Goal: Information Seeking & Learning: Learn about a topic

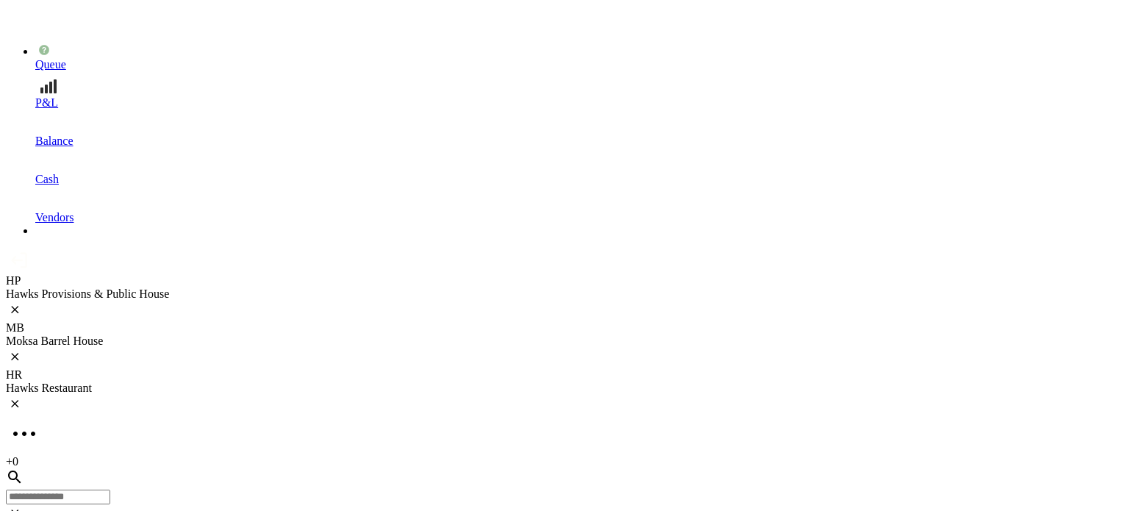
scroll to position [2577, 0]
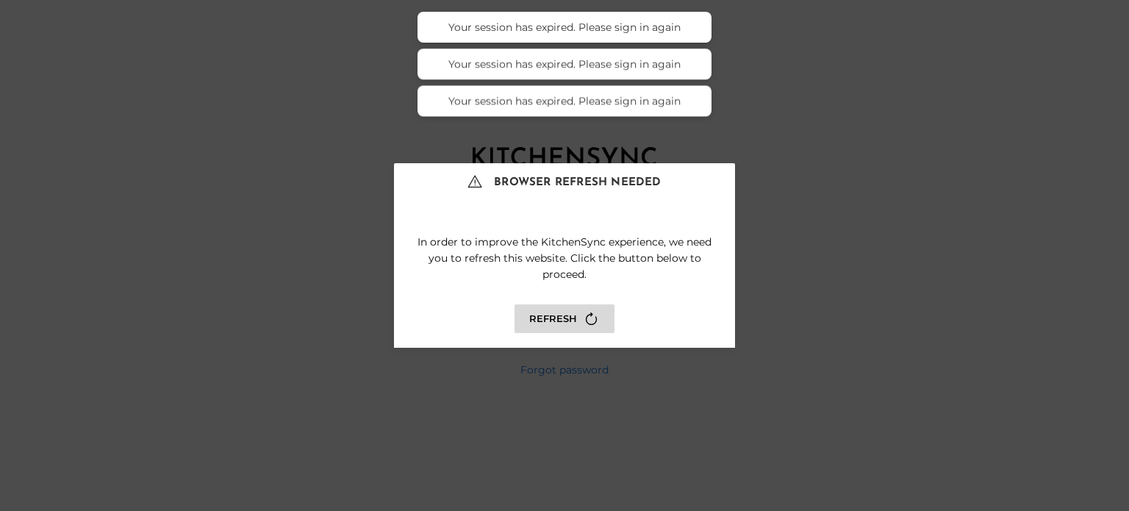
type input "**********"
click at [566, 317] on button "Refresh" at bounding box center [564, 318] width 100 height 29
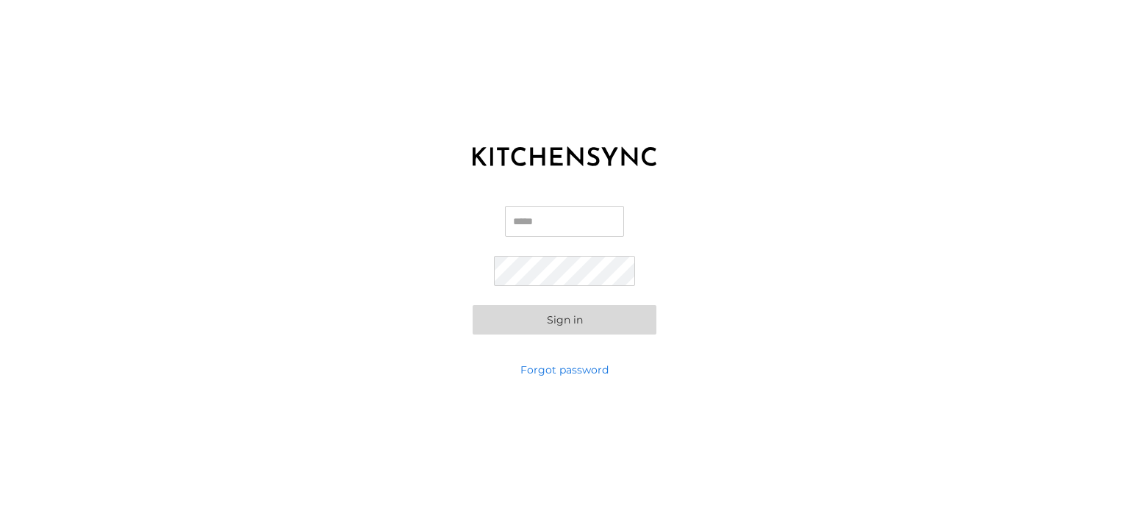
type input "**********"
click at [566, 317] on button "Sign in" at bounding box center [565, 319] width 184 height 29
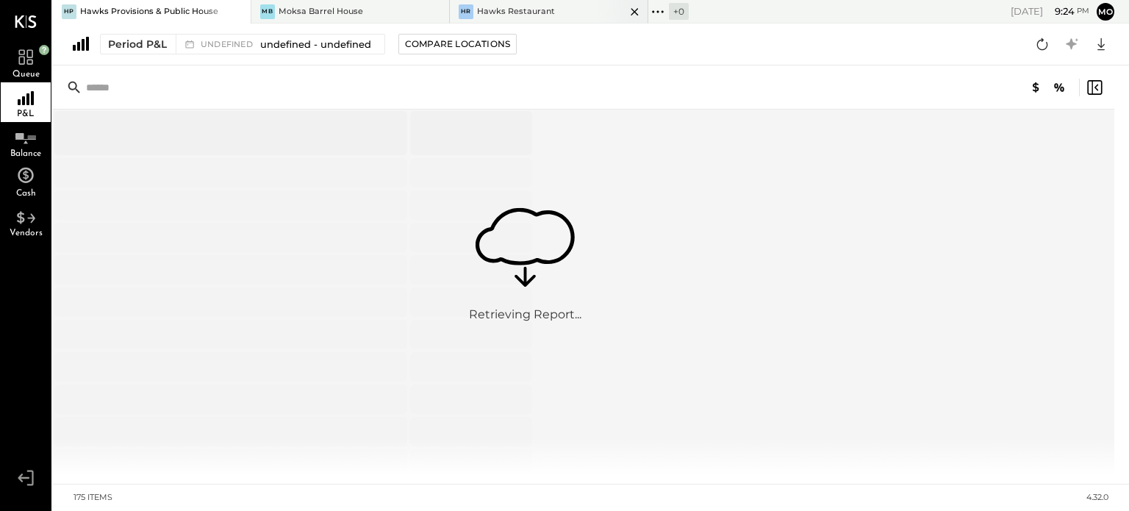
click at [537, 11] on div "Hawks Restaurant" at bounding box center [516, 12] width 78 height 12
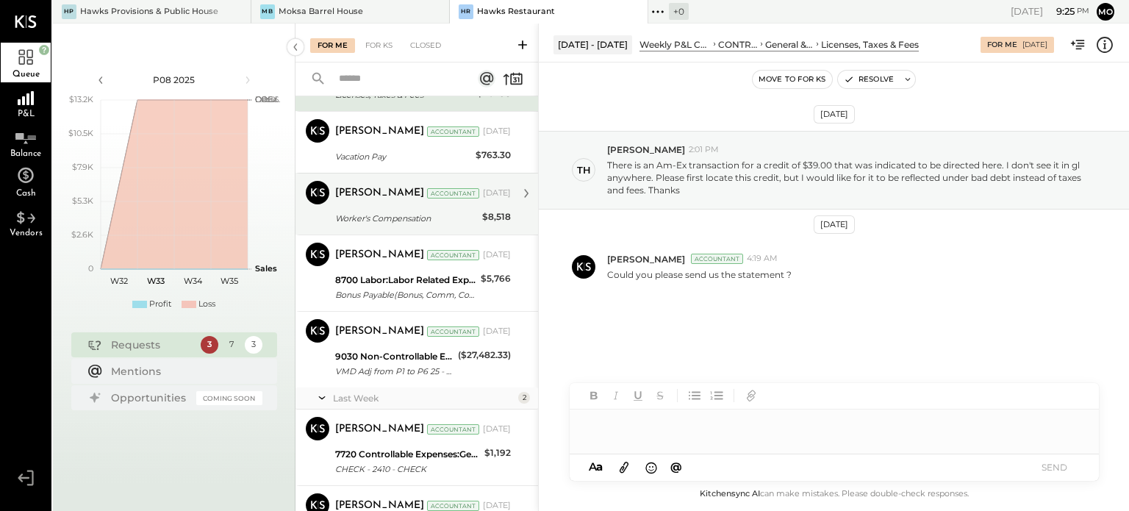
scroll to position [182, 0]
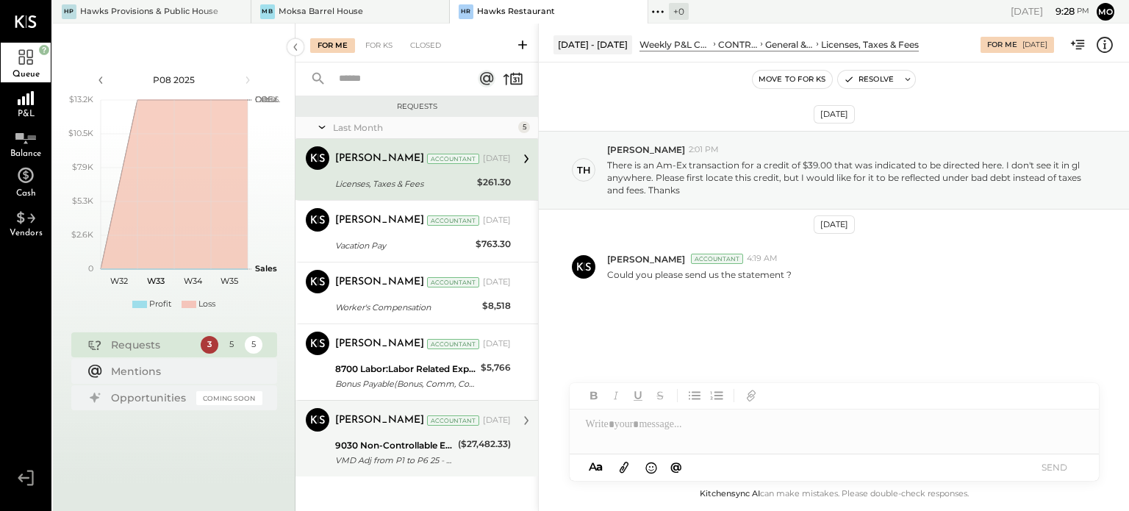
click at [395, 437] on div "9030 Non-Controllable Expenses:Other Income and Expenses:Other Income VMD Adj f…" at bounding box center [394, 453] width 118 height 32
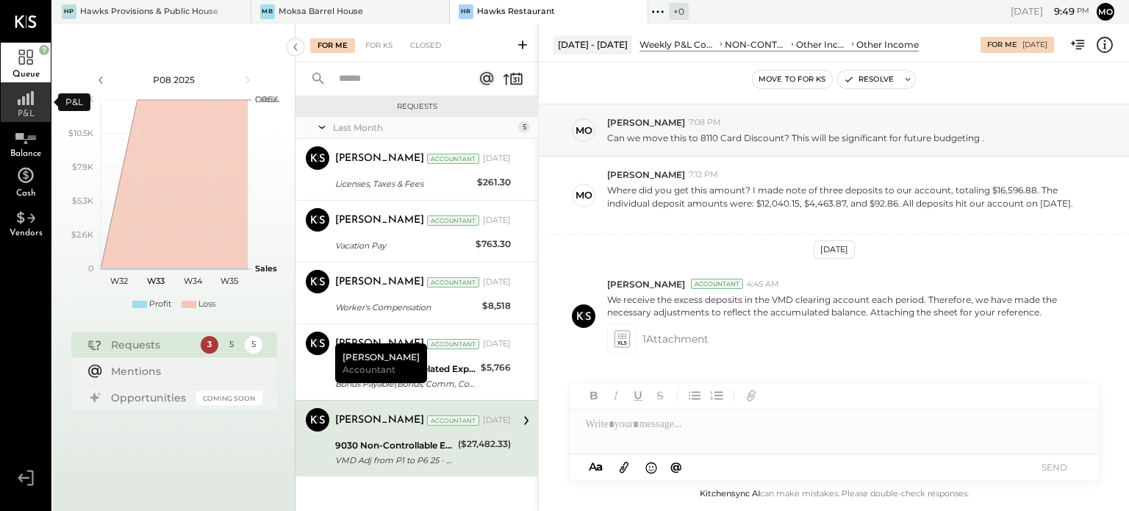
click at [29, 98] on icon at bounding box center [25, 94] width 26 height 22
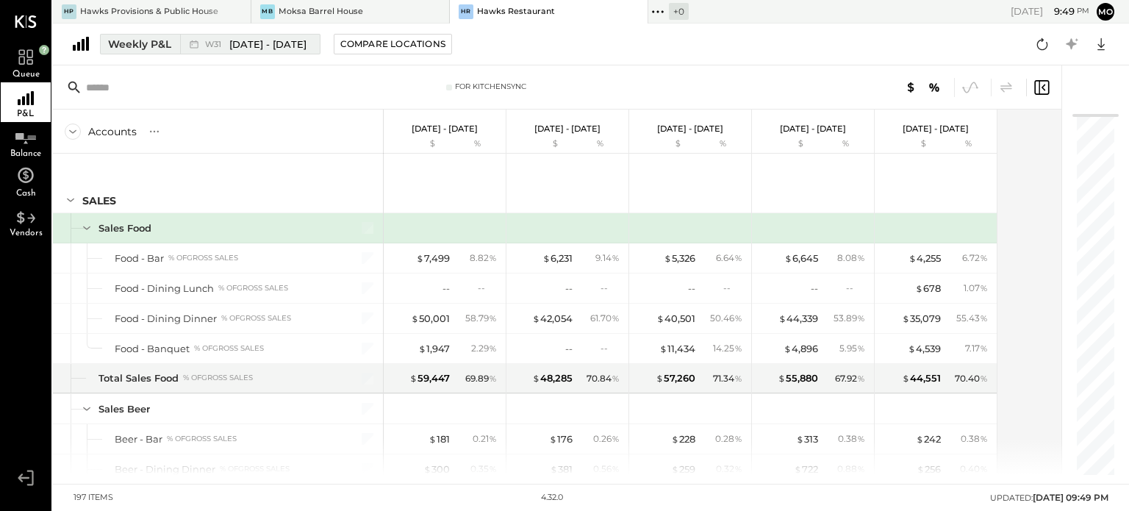
click at [256, 46] on span "[DATE] - [DATE]" at bounding box center [267, 44] width 77 height 14
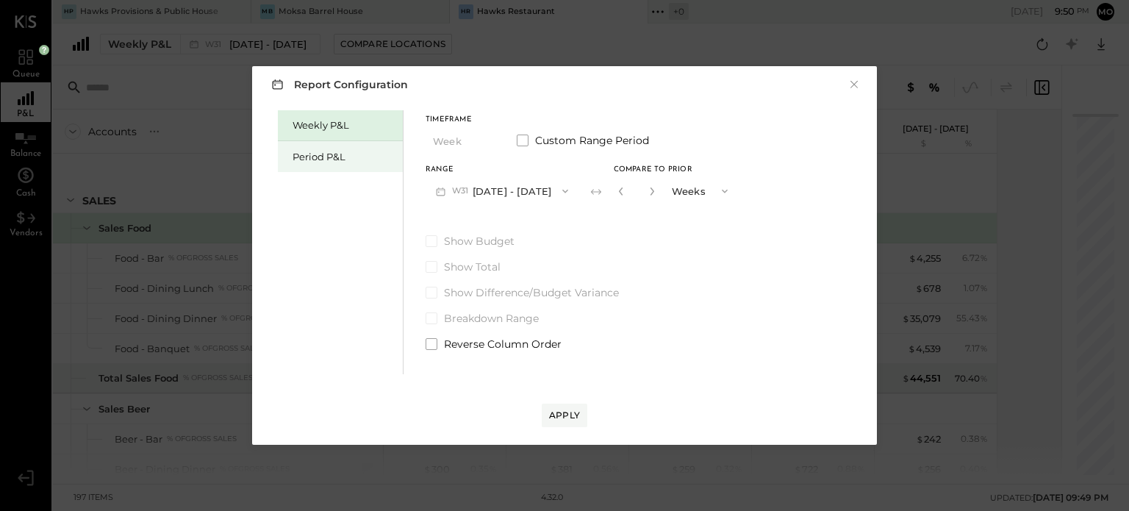
click at [323, 159] on div "Period P&L" at bounding box center [344, 157] width 103 height 14
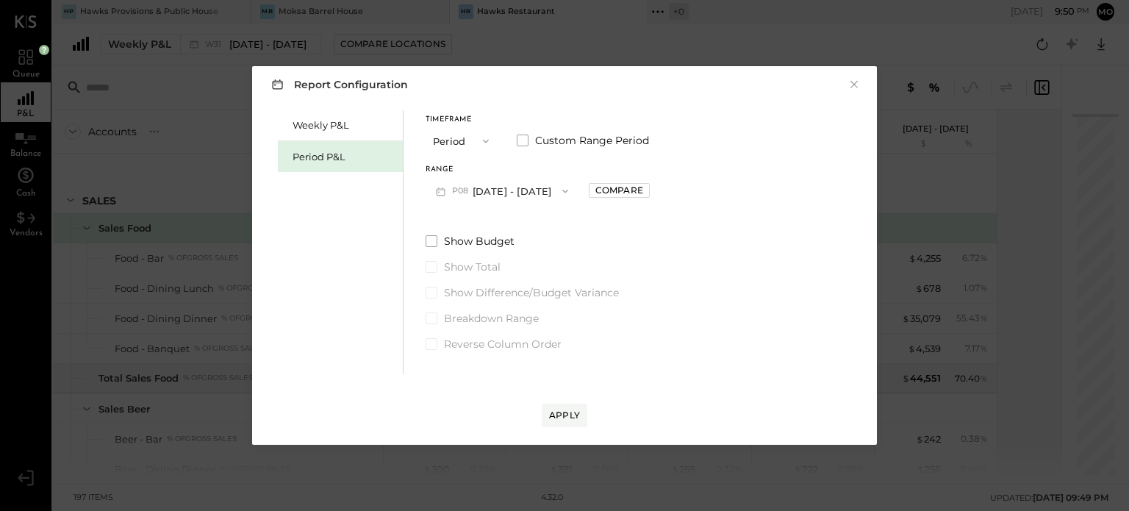
click at [570, 187] on button "P08 [DATE] - [DATE]" at bounding box center [502, 190] width 153 height 27
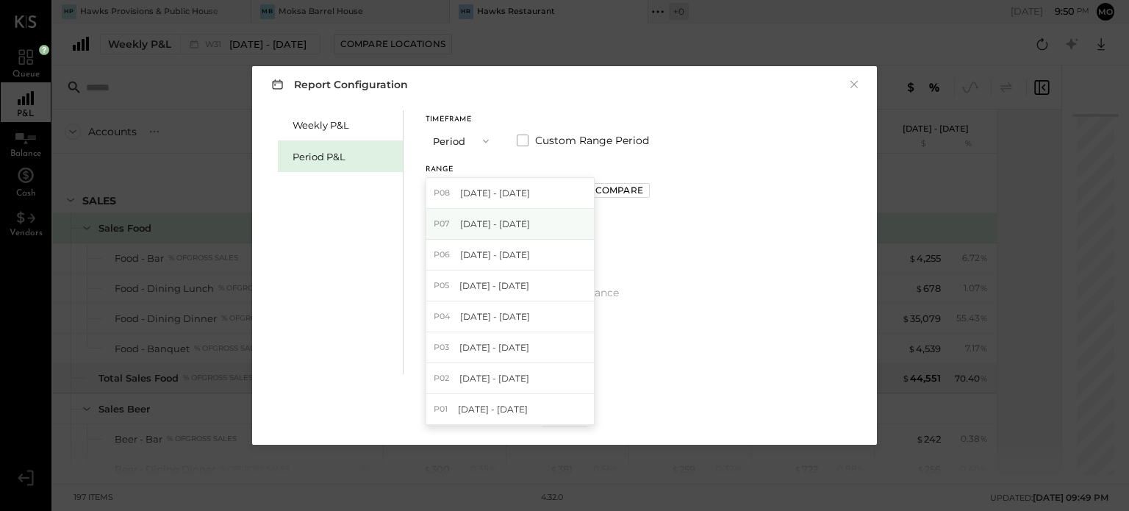
click at [548, 226] on div "P07 [DATE] - [DATE]" at bounding box center [510, 224] width 168 height 31
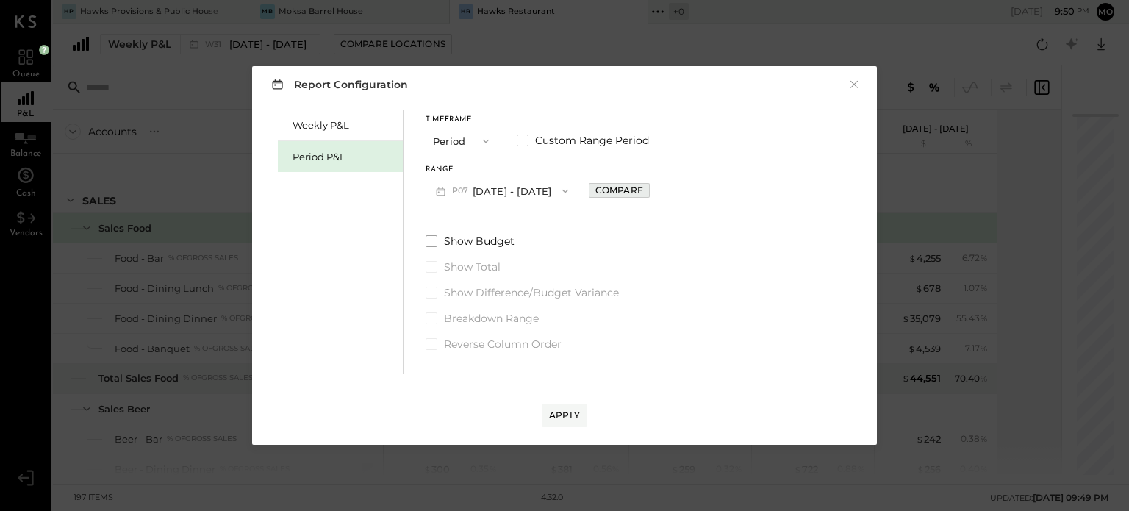
click at [641, 191] on div "Compare" at bounding box center [619, 190] width 48 height 12
click at [656, 192] on icon "button" at bounding box center [651, 191] width 9 height 9
type input "*"
click at [562, 411] on div "Apply" at bounding box center [564, 415] width 31 height 12
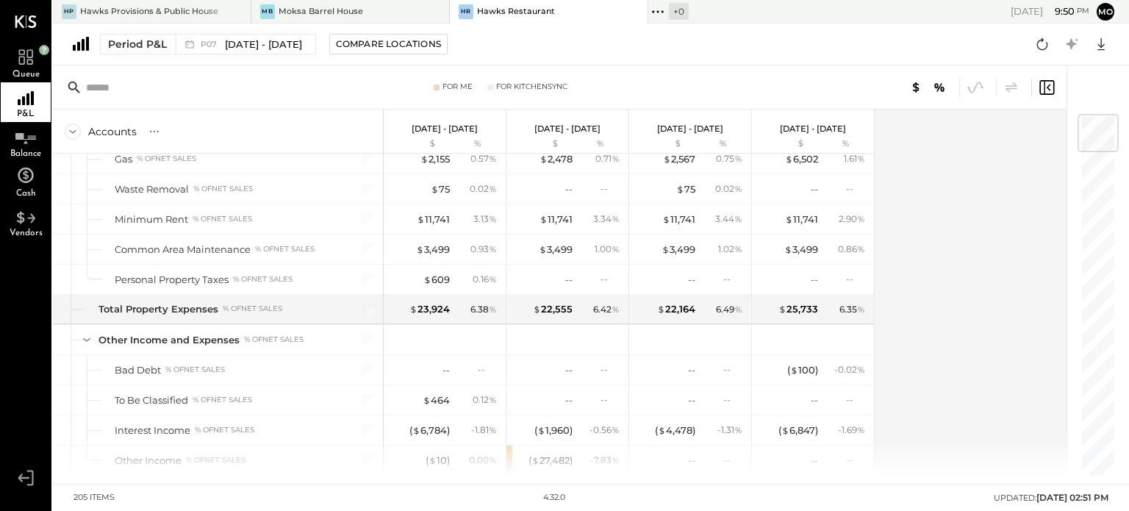
scroll to position [5096, 0]
click at [148, 131] on icon at bounding box center [154, 131] width 15 height 15
click at [185, 129] on div "GL" at bounding box center [184, 131] width 15 height 12
click at [167, 91] on input "text" at bounding box center [202, 87] width 232 height 26
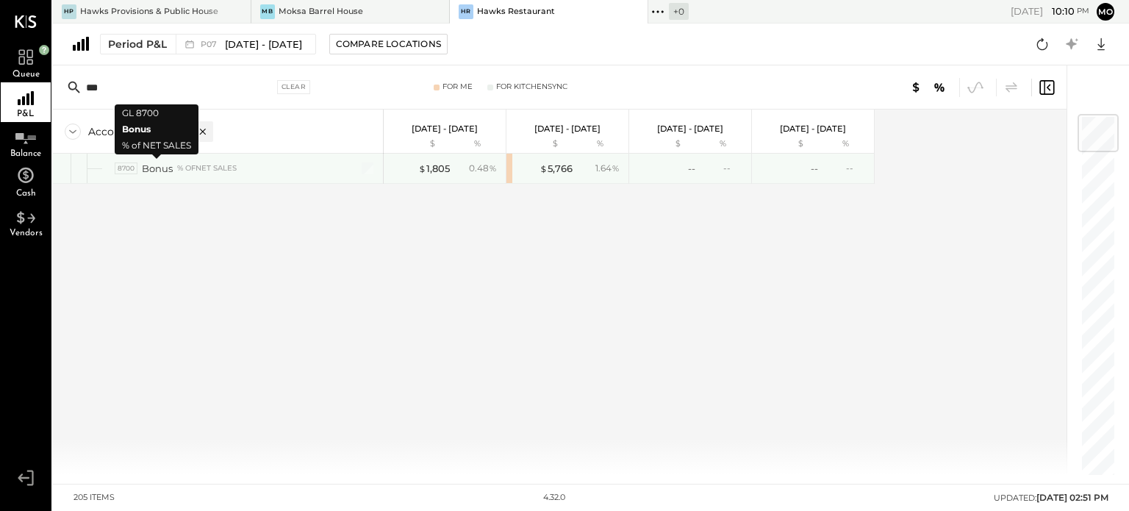
click at [171, 169] on div "Bonus" at bounding box center [157, 169] width 31 height 14
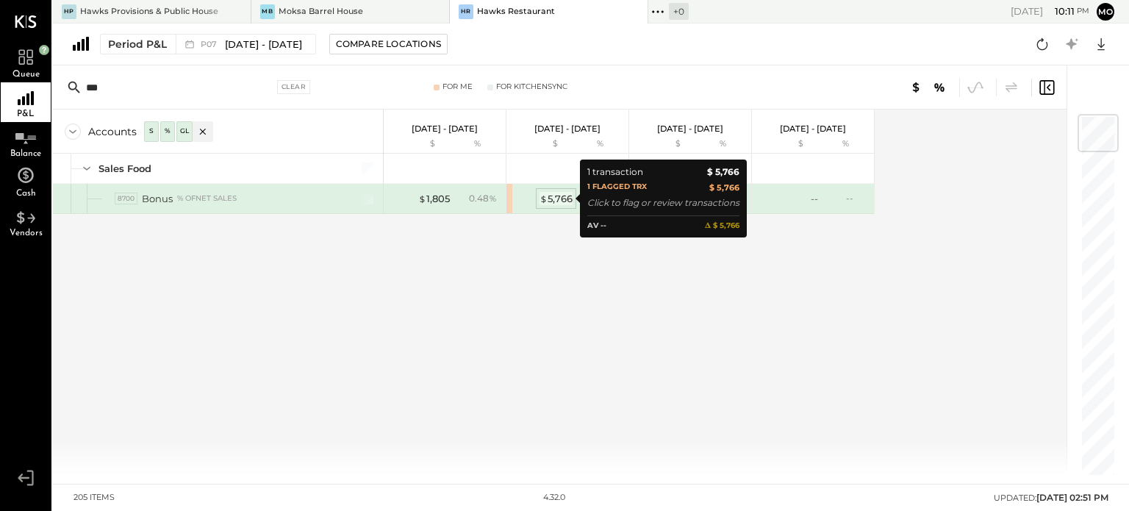
click at [566, 201] on div "$ 5,766" at bounding box center [555, 199] width 33 height 14
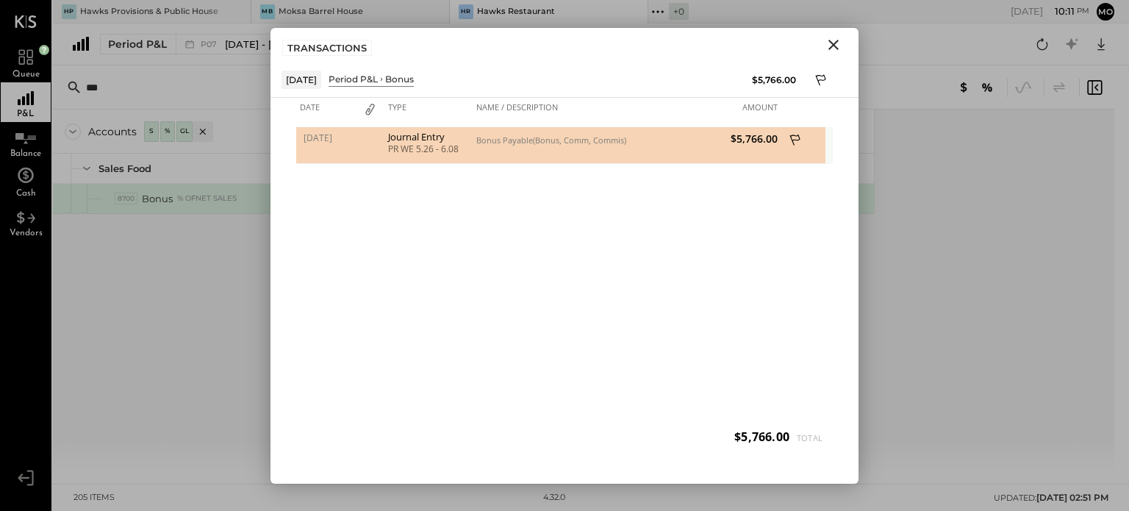
click at [801, 137] on icon at bounding box center [795, 141] width 13 height 18
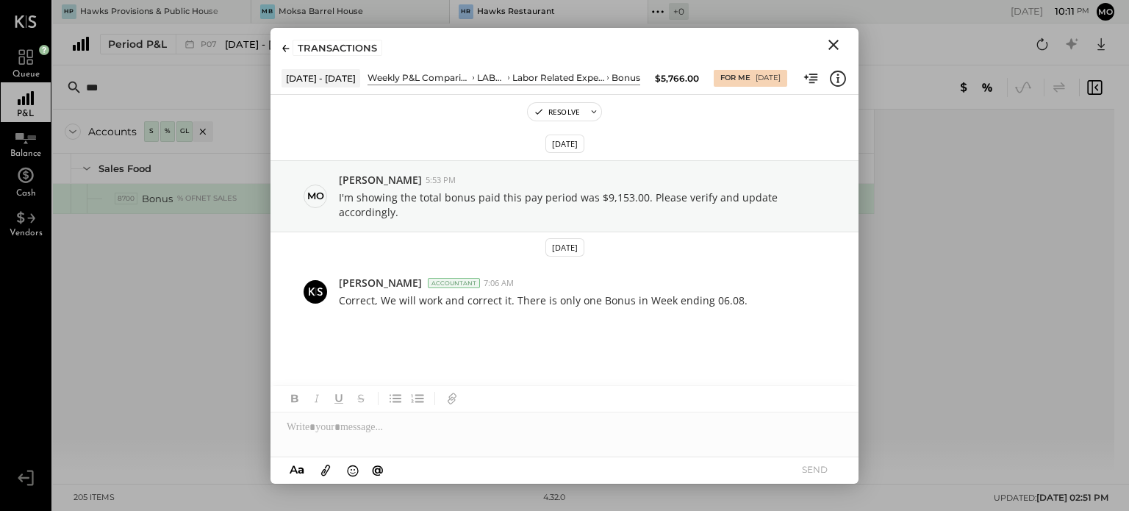
click at [835, 43] on icon "Close" at bounding box center [833, 45] width 10 height 10
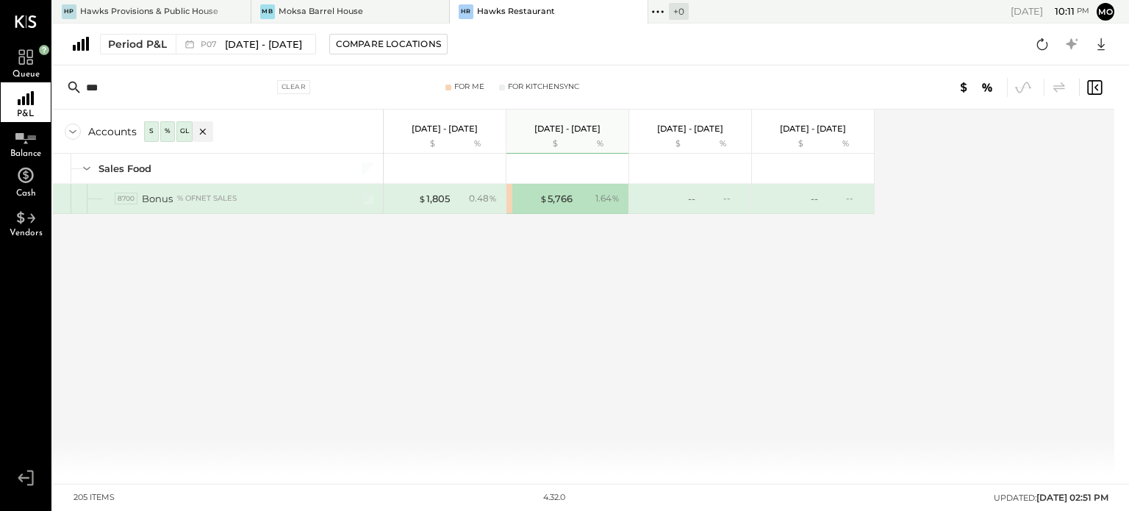
click at [191, 80] on input "***" at bounding box center [179, 87] width 187 height 26
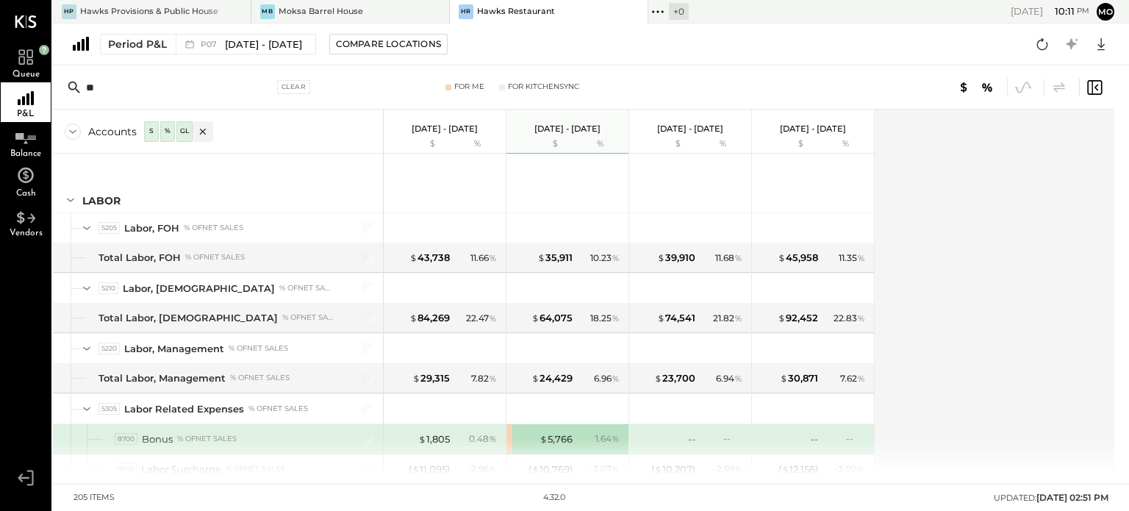
type input "*"
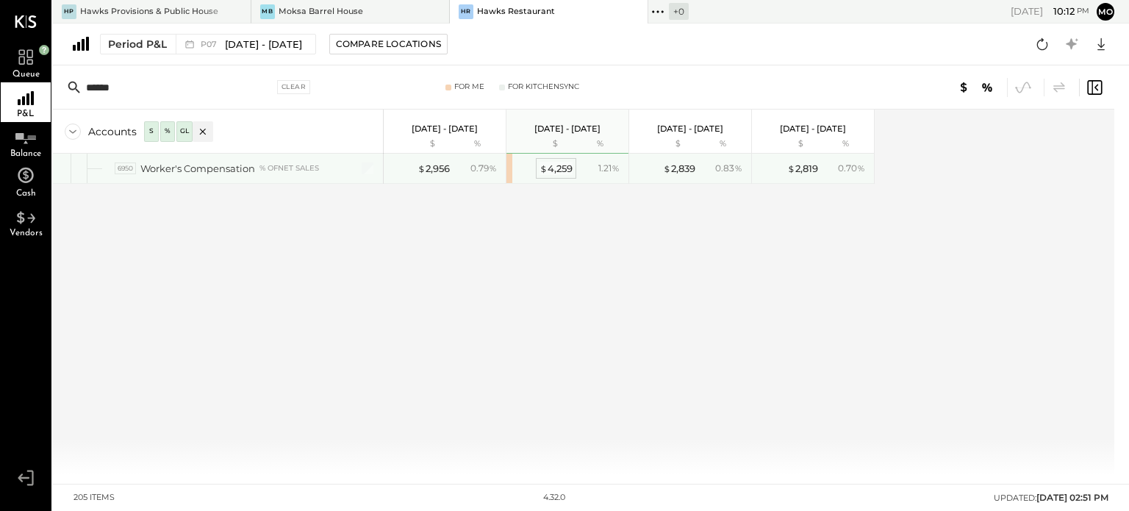
click at [555, 171] on div "$ 4,259" at bounding box center [555, 169] width 33 height 14
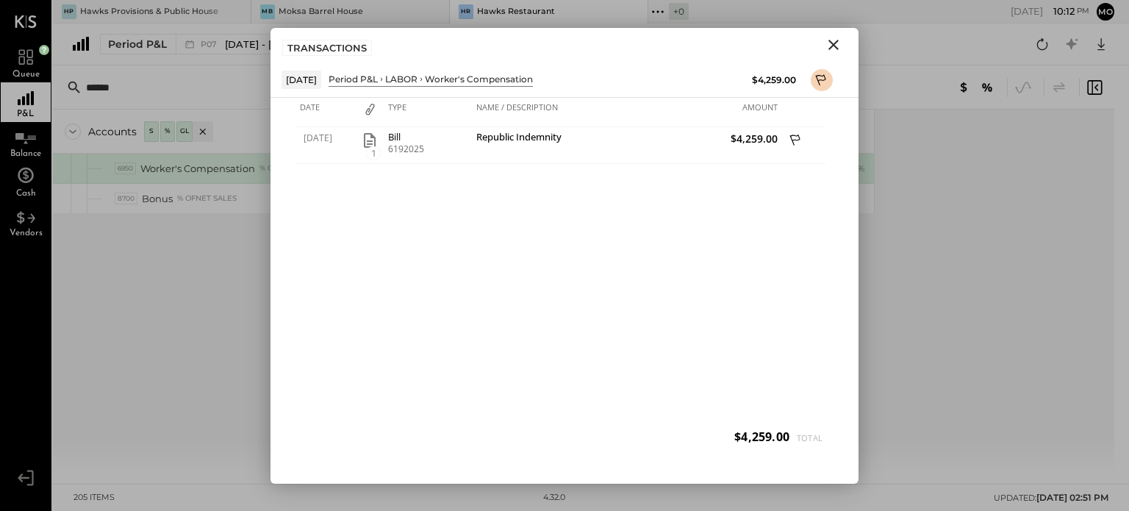
click at [833, 46] on icon "Close" at bounding box center [834, 45] width 18 height 18
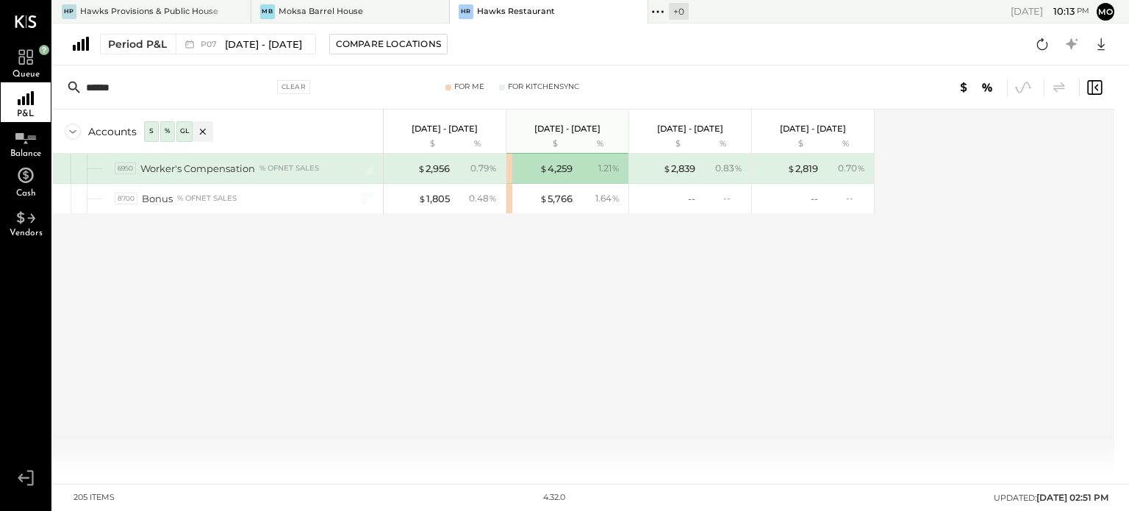
click at [203, 93] on input "******" at bounding box center [179, 87] width 187 height 26
type input "*"
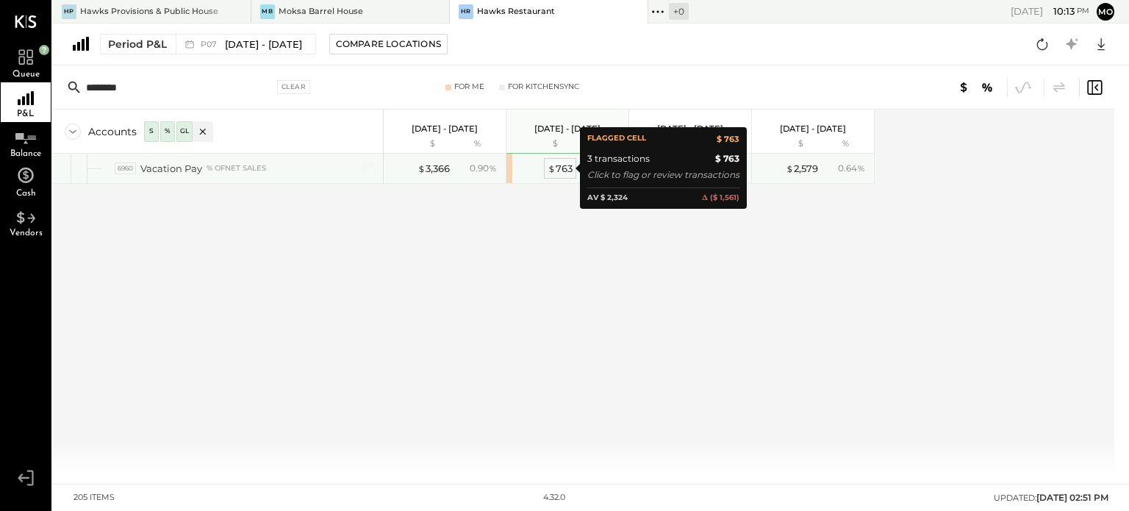
click at [559, 168] on div "$ 763" at bounding box center [560, 169] width 25 height 14
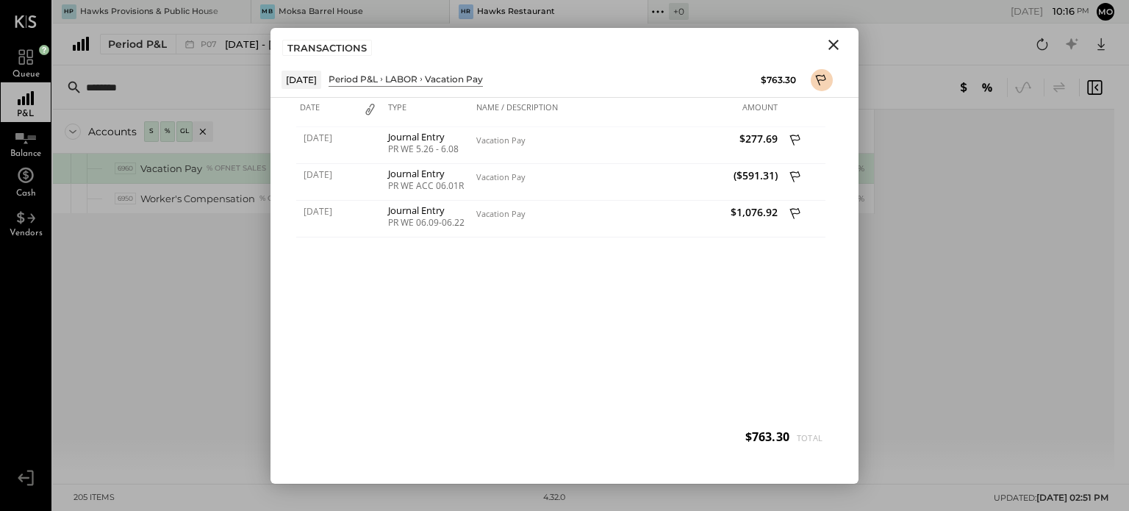
click at [836, 37] on icon "Close" at bounding box center [834, 45] width 18 height 18
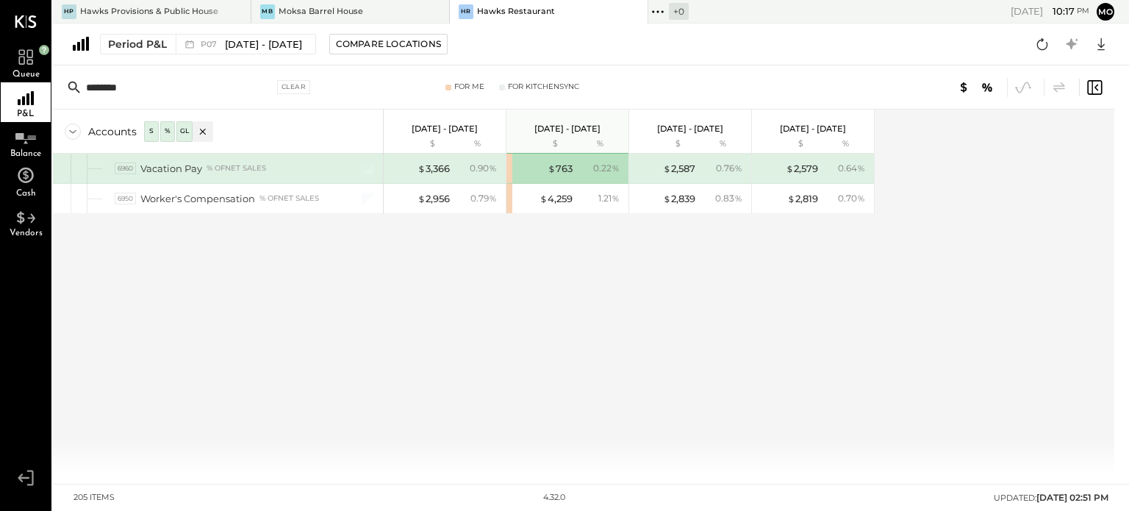
click at [221, 99] on input "********" at bounding box center [179, 87] width 187 height 26
type input "*"
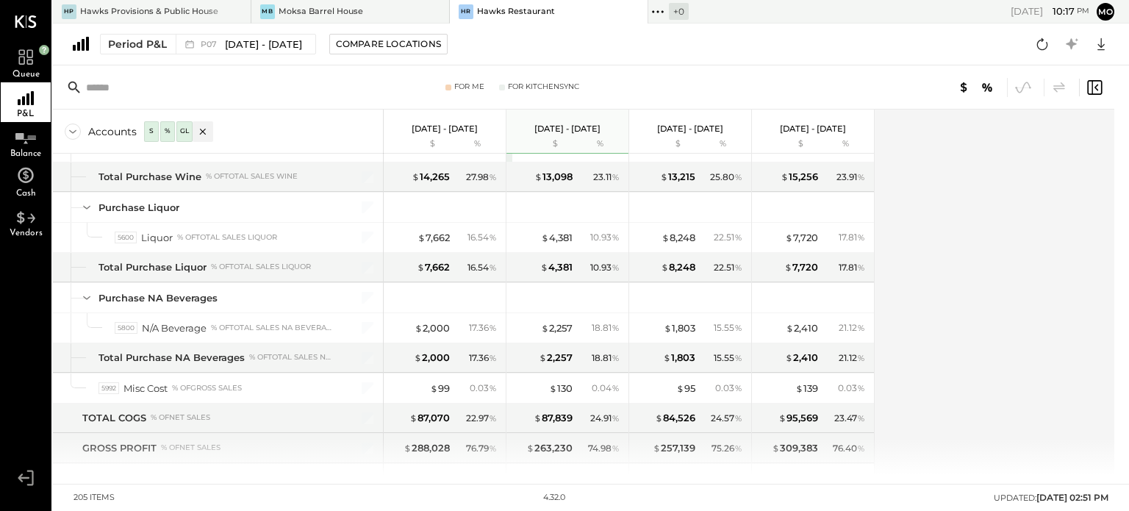
scroll to position [1863, 0]
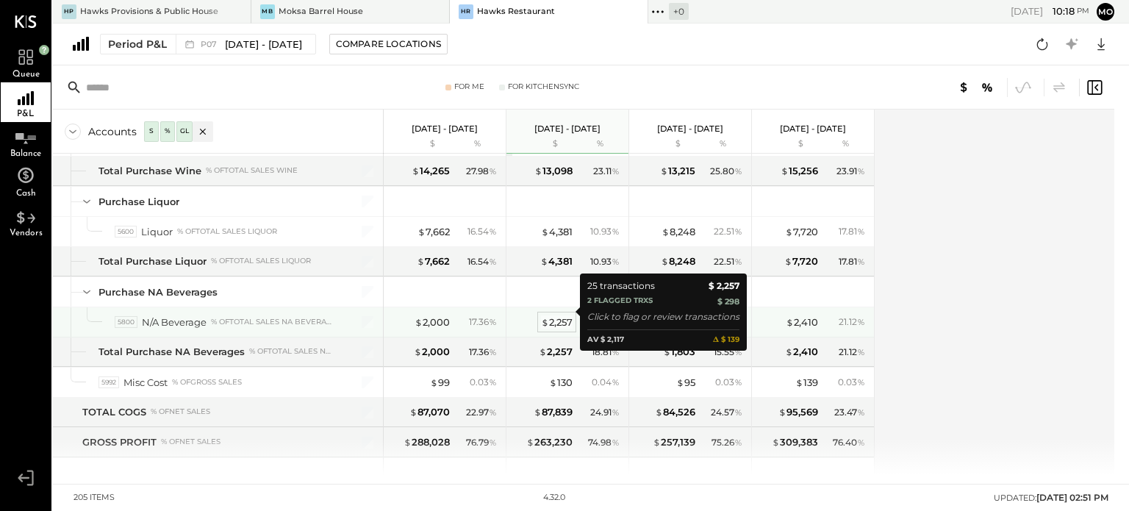
click at [559, 315] on div "$ 2,257" at bounding box center [557, 322] width 32 height 14
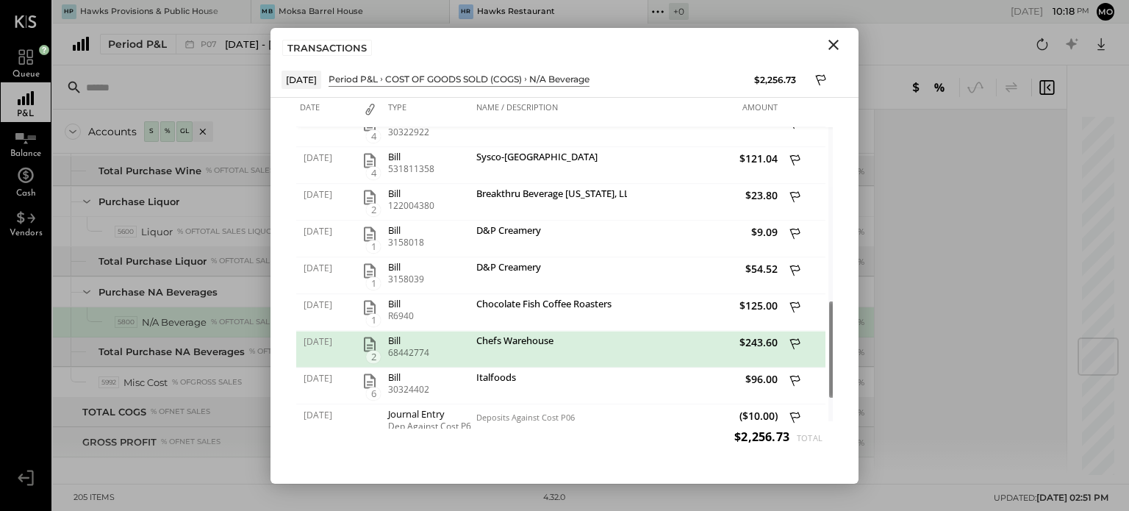
drag, startPoint x: 822, startPoint y: 207, endPoint x: 844, endPoint y: 381, distance: 175.6
click at [844, 381] on div "Date Type Name / Description Amount [DATE] 1 Bill 3779812 D&P Creamery $39.38 […" at bounding box center [564, 291] width 588 height 386
click at [366, 337] on icon "button" at bounding box center [370, 344] width 12 height 15
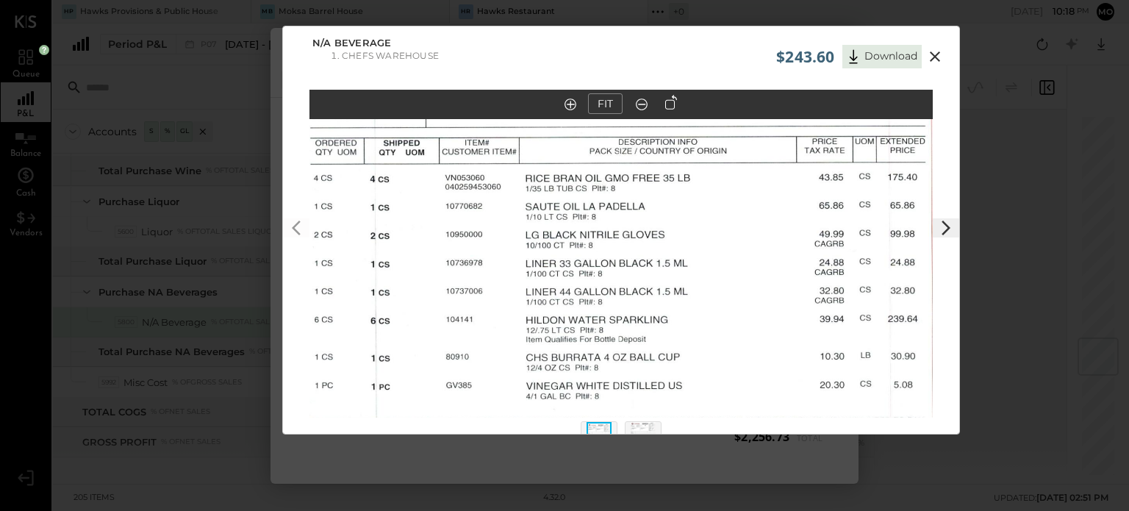
scroll to position [38, 0]
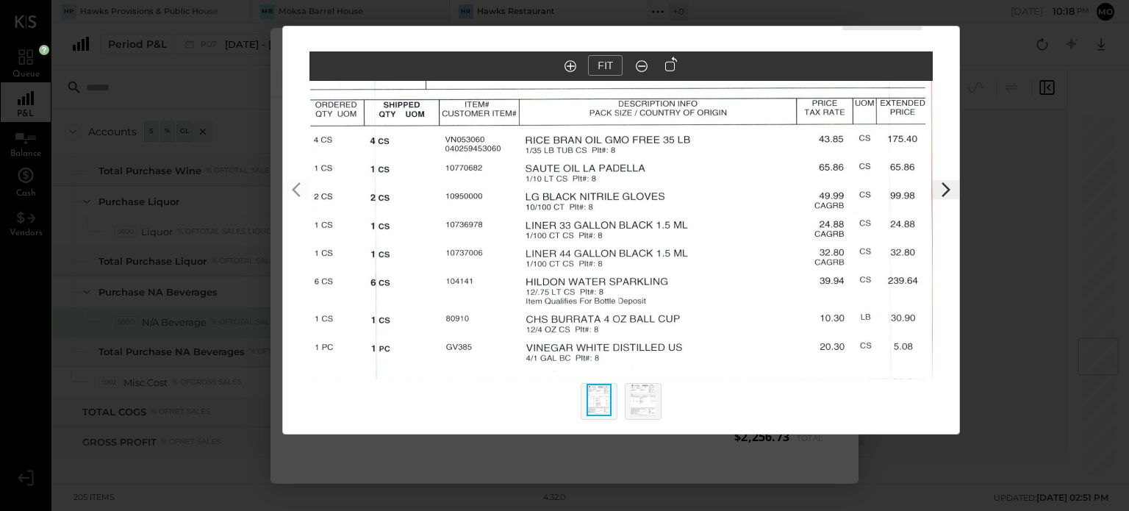
click at [646, 74] on icon at bounding box center [641, 66] width 15 height 19
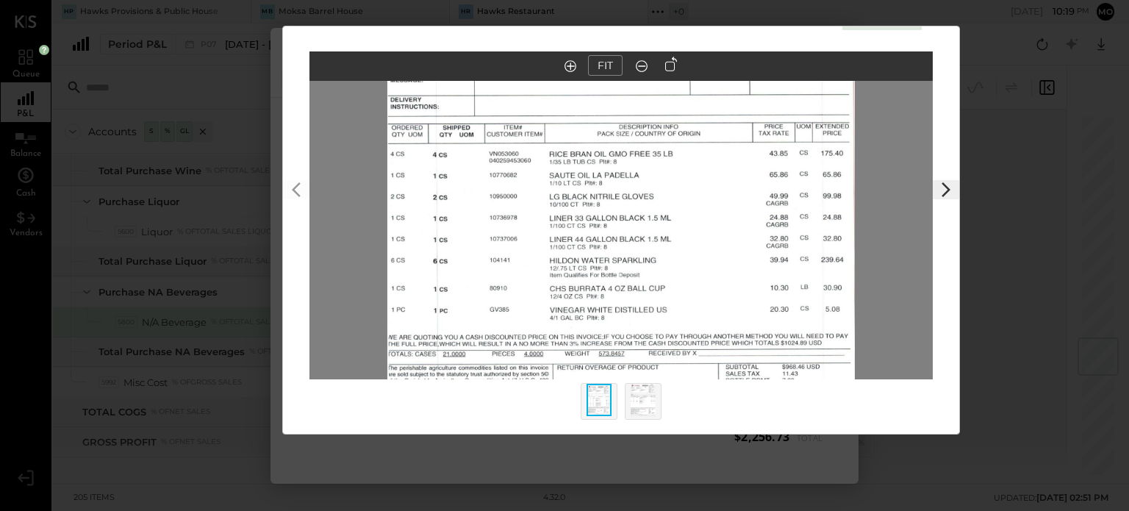
click at [639, 60] on out at bounding box center [642, 66] width 12 height 12
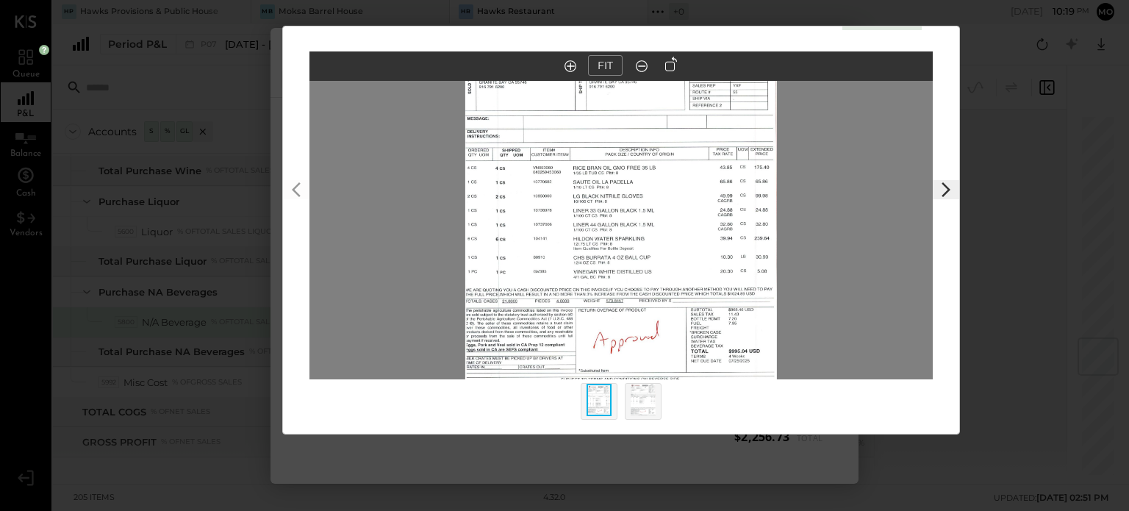
click at [568, 62] on icon at bounding box center [570, 66] width 12 height 12
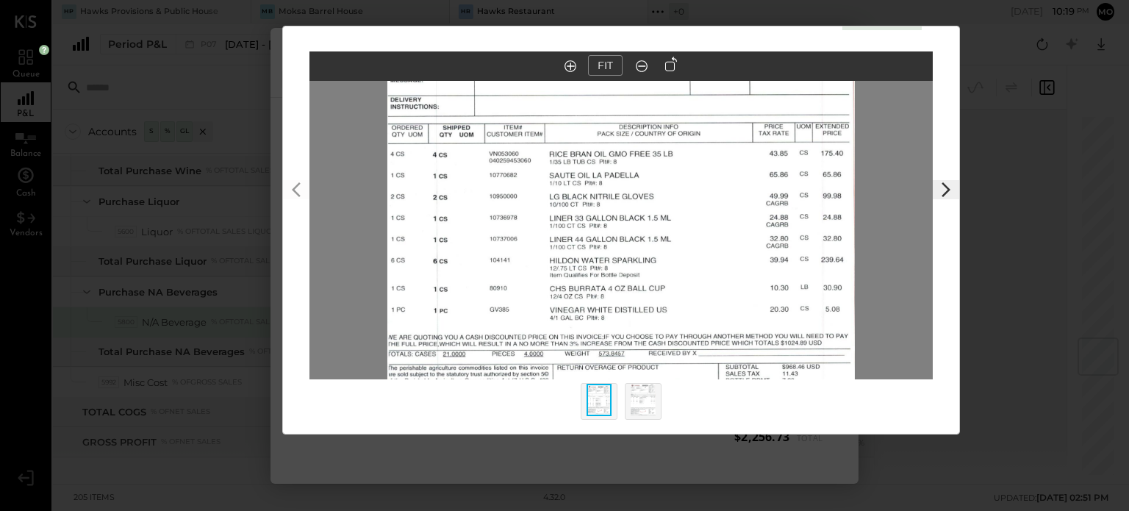
click at [644, 409] on img at bounding box center [643, 400] width 25 height 32
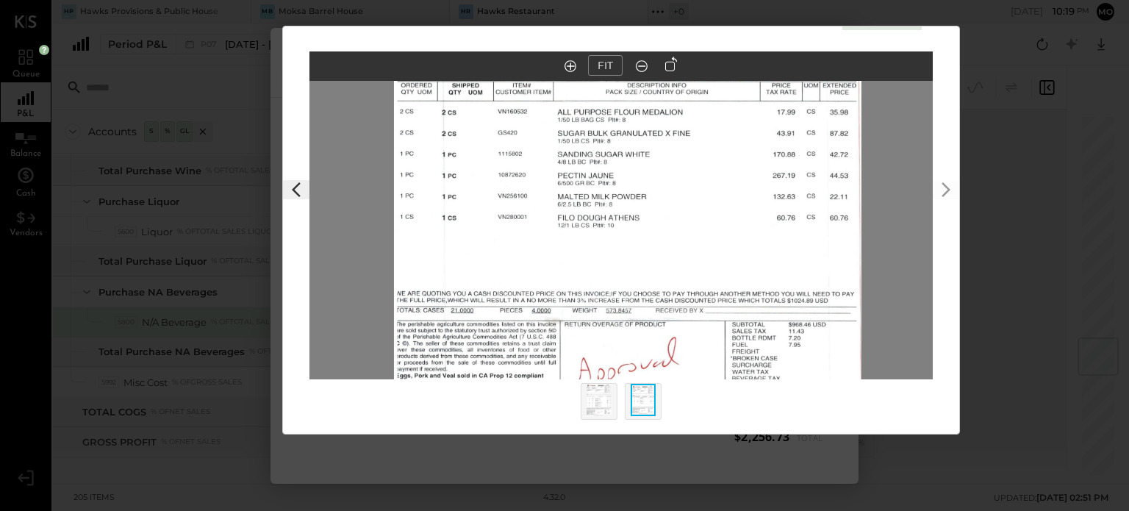
drag, startPoint x: 688, startPoint y: 298, endPoint x: 695, endPoint y: 257, distance: 41.0
click at [695, 257] on img at bounding box center [627, 156] width 467 height 581
click at [567, 63] on icon at bounding box center [570, 66] width 12 height 12
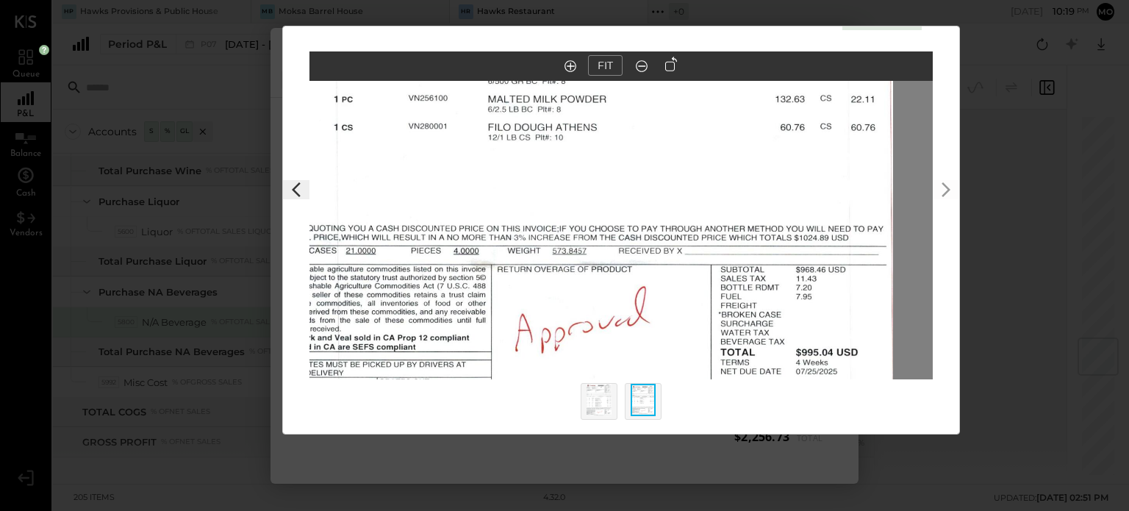
drag, startPoint x: 653, startPoint y: 296, endPoint x: 606, endPoint y: 185, distance: 120.2
click at [606, 185] on img at bounding box center [581, 45] width 623 height 775
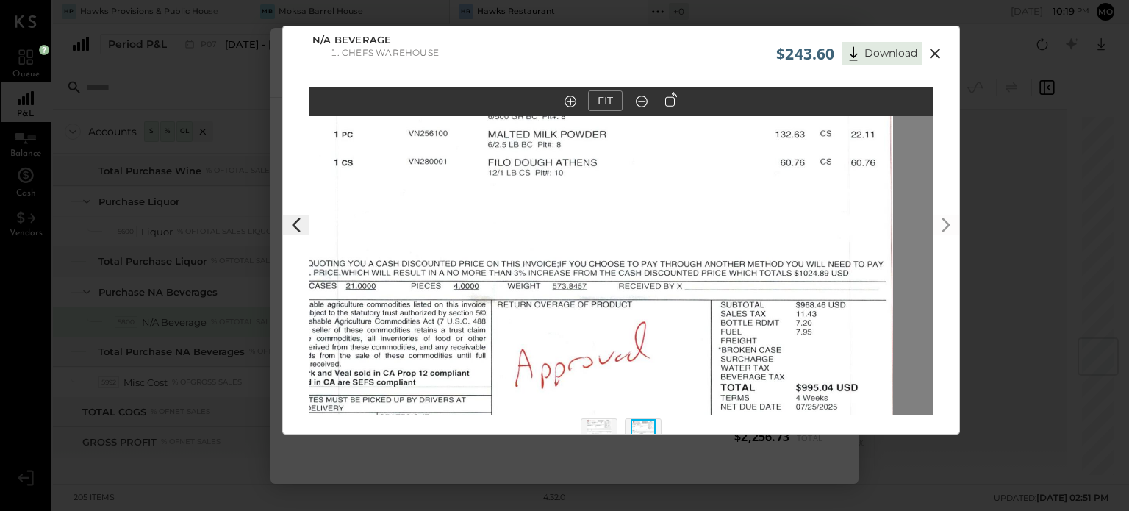
scroll to position [0, 0]
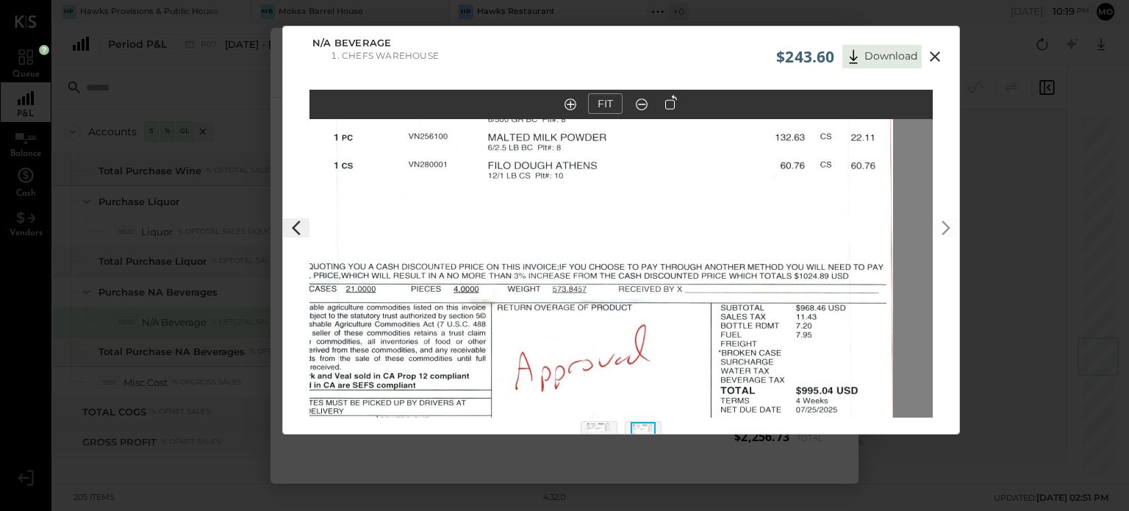
click at [599, 392] on img at bounding box center [581, 83] width 623 height 775
click at [597, 430] on img at bounding box center [598, 438] width 25 height 32
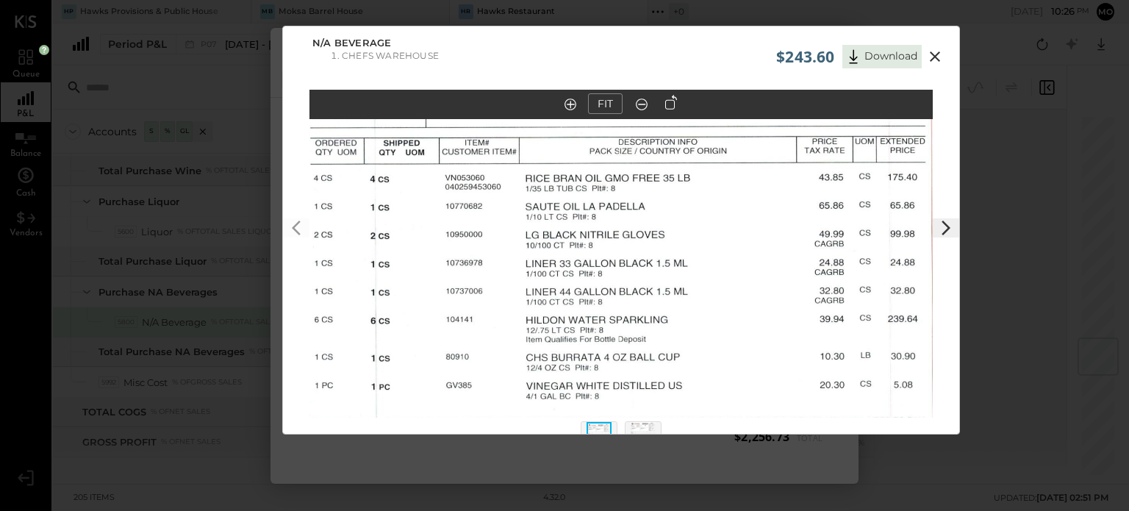
click at [933, 57] on icon at bounding box center [935, 57] width 18 height 18
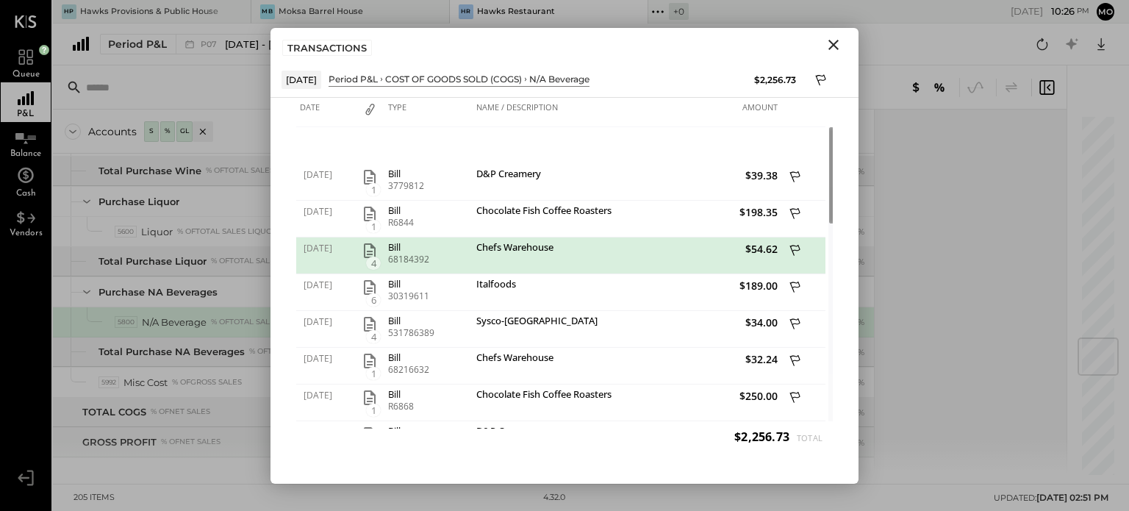
click at [838, 40] on icon "Close" at bounding box center [833, 45] width 10 height 10
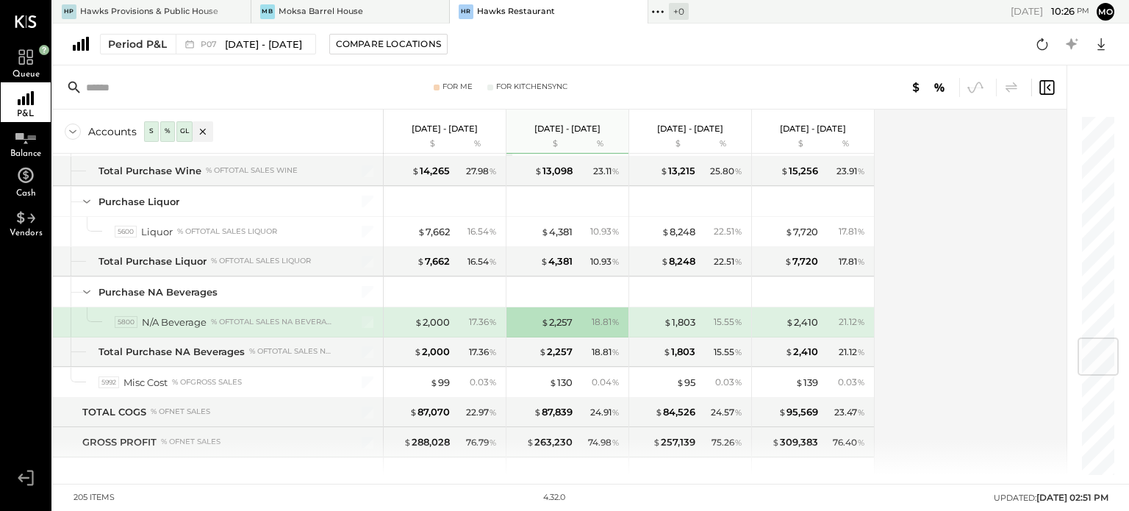
click at [171, 90] on input "text" at bounding box center [202, 87] width 232 height 26
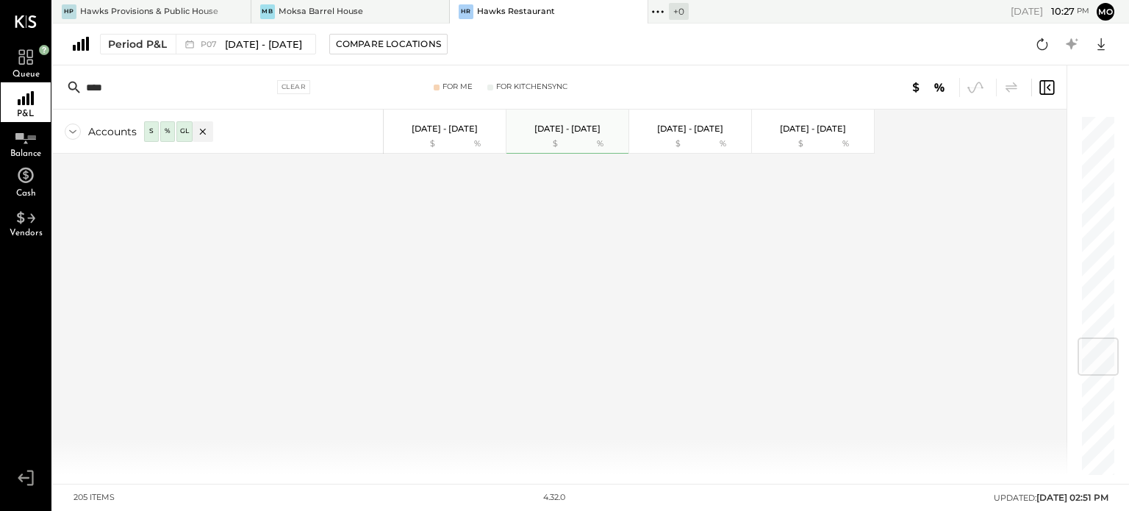
click at [171, 90] on input "****" at bounding box center [179, 87] width 187 height 26
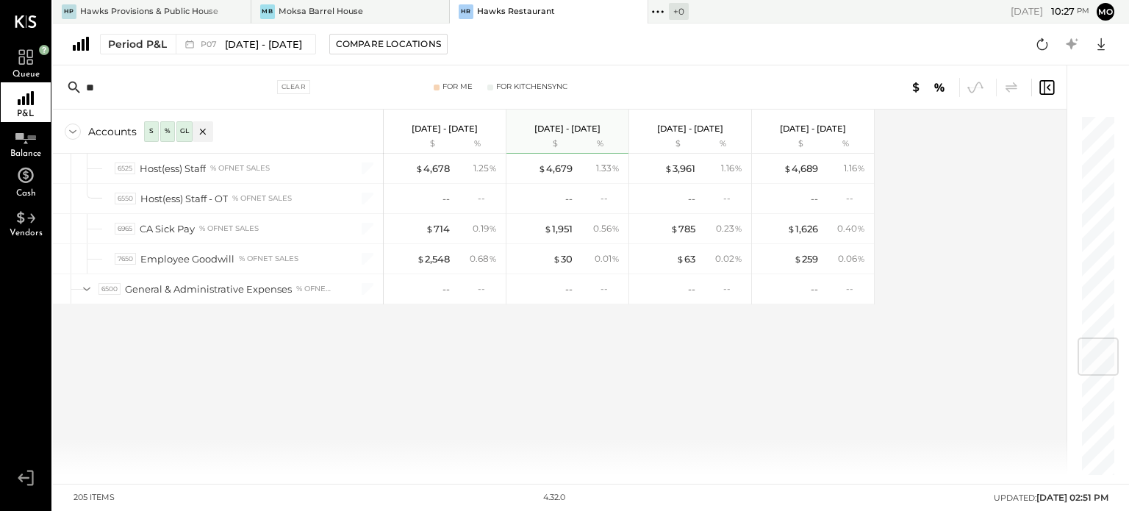
type input "*"
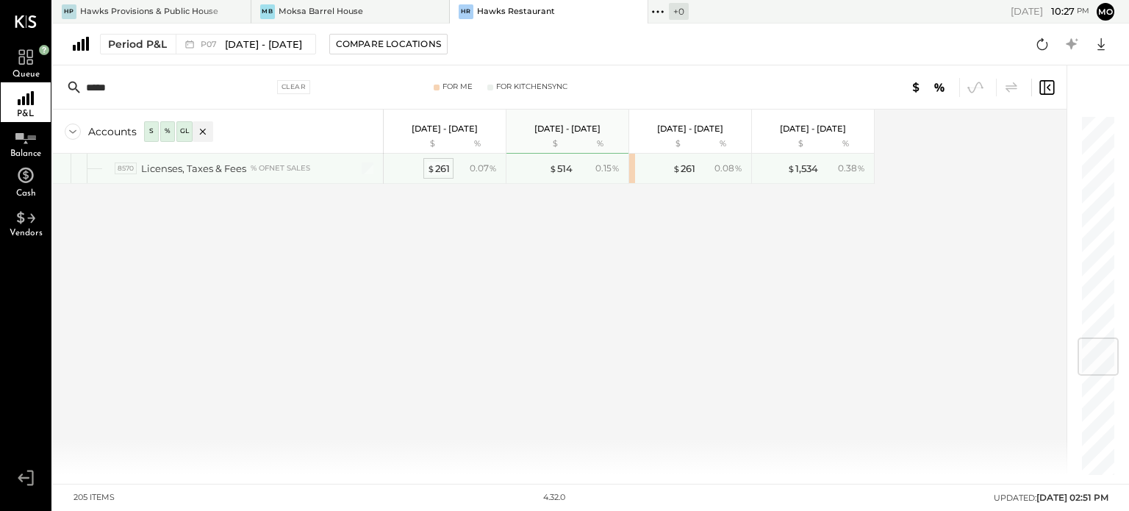
click at [435, 167] on div "$ 261" at bounding box center [438, 169] width 23 height 14
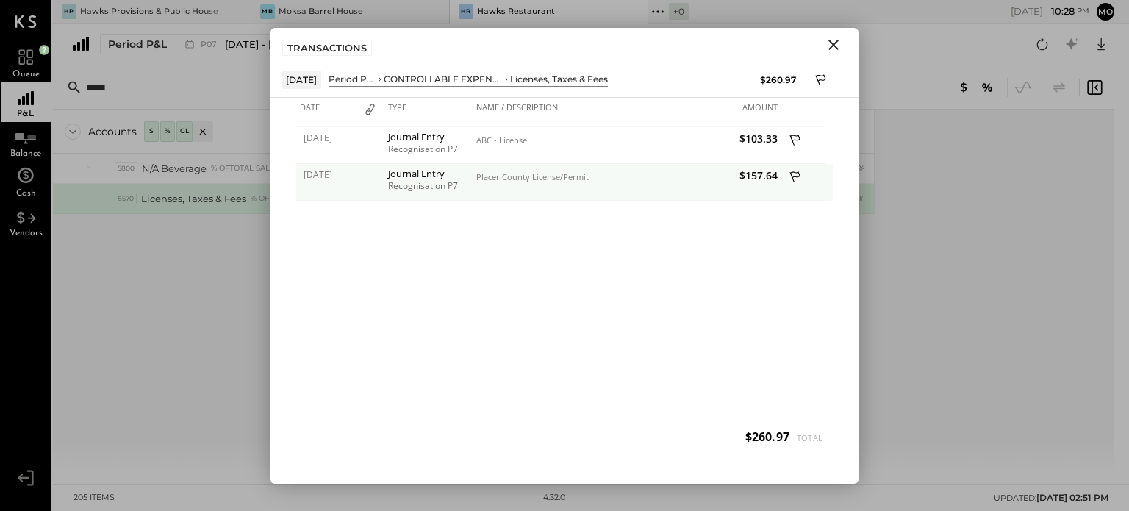
click at [445, 189] on div "Recognisation P7" at bounding box center [428, 186] width 81 height 10
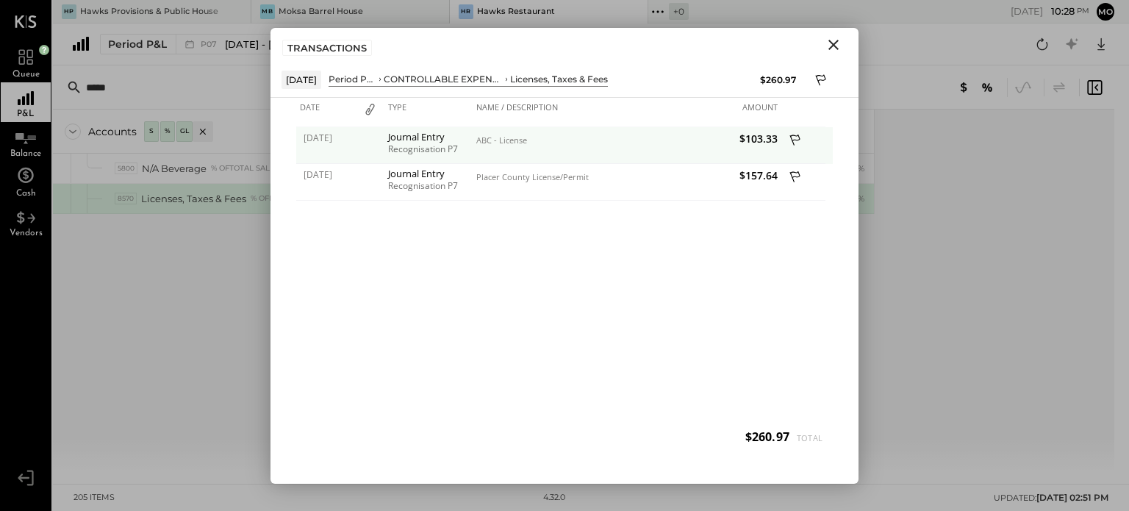
click at [504, 146] on div "ABC - License" at bounding box center [550, 145] width 154 height 37
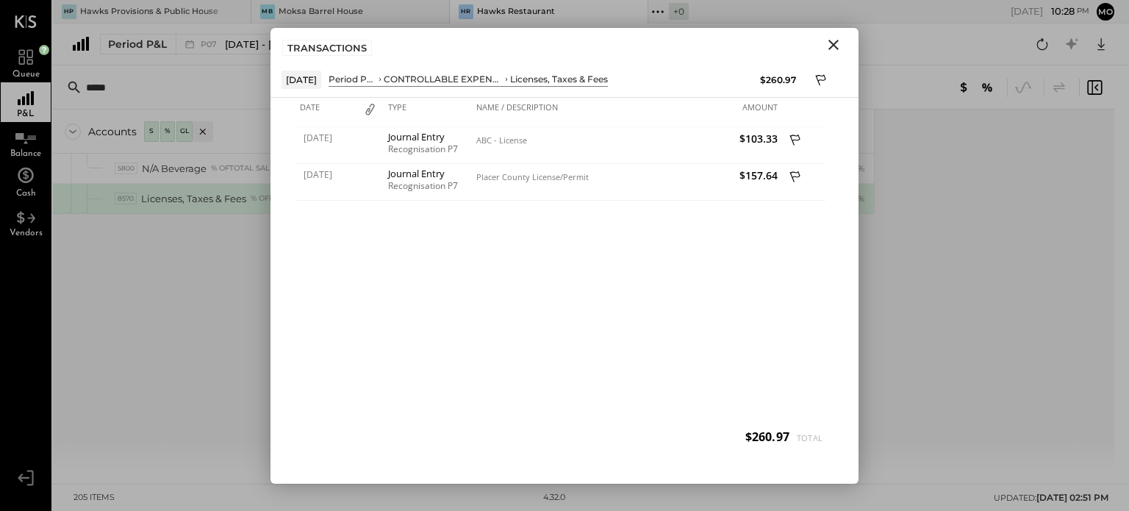
click at [832, 47] on icon "Close" at bounding box center [834, 45] width 18 height 18
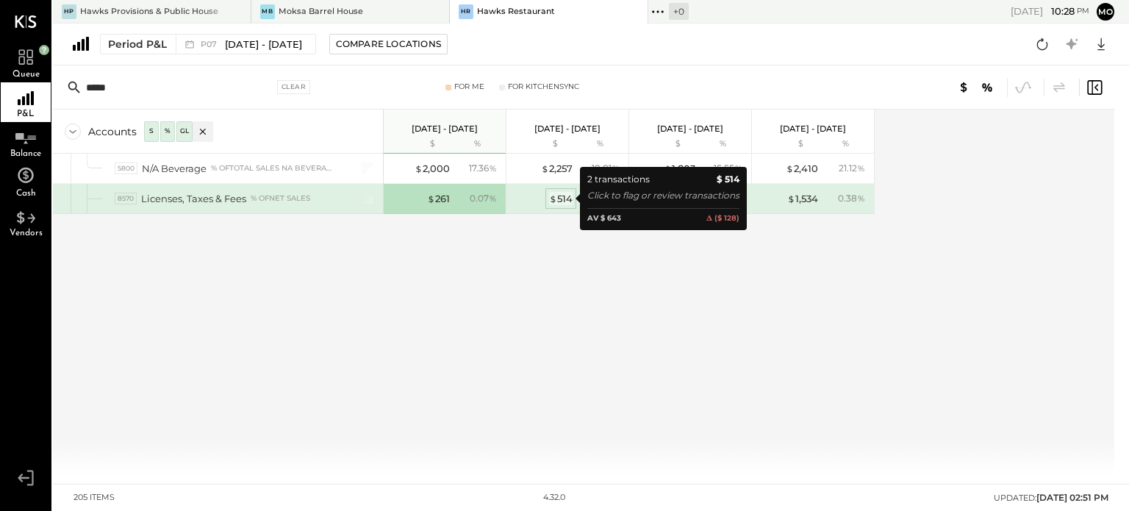
click at [564, 197] on div "$ 514" at bounding box center [561, 199] width 24 height 14
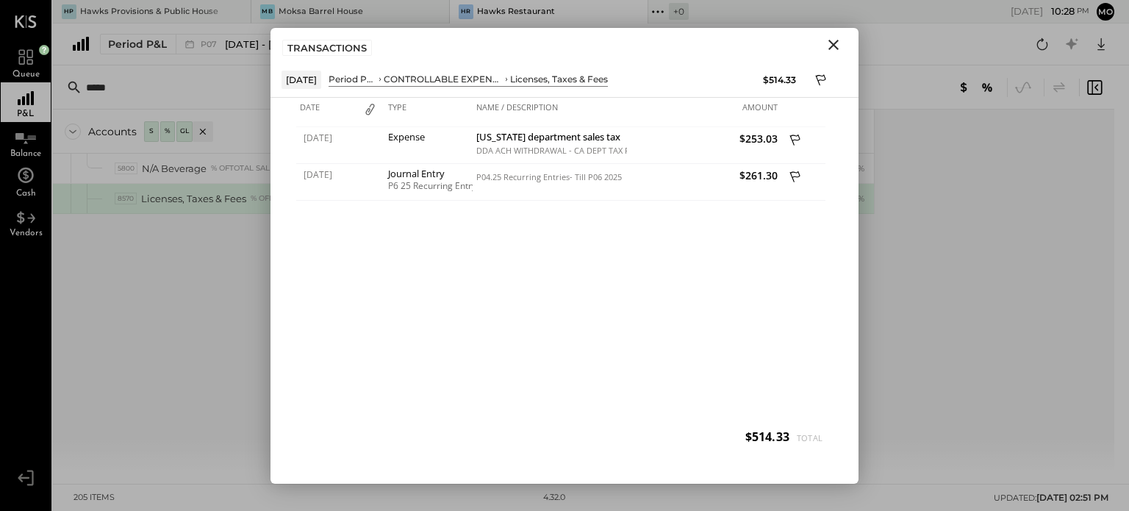
click at [832, 40] on icon "Close" at bounding box center [834, 45] width 18 height 18
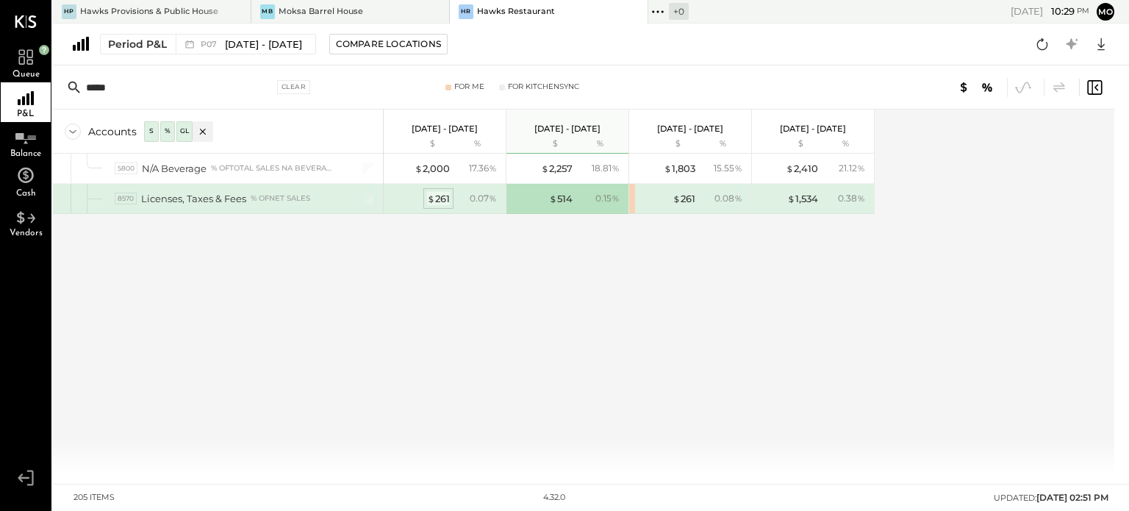
click at [442, 198] on div "$ 261" at bounding box center [438, 199] width 23 height 14
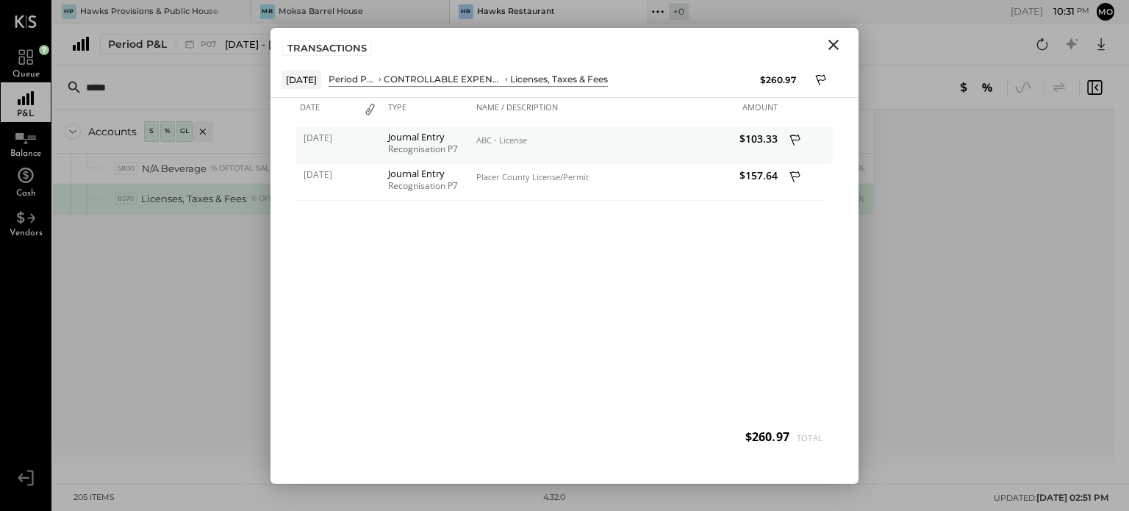
click at [795, 134] on icon at bounding box center [795, 139] width 10 height 11
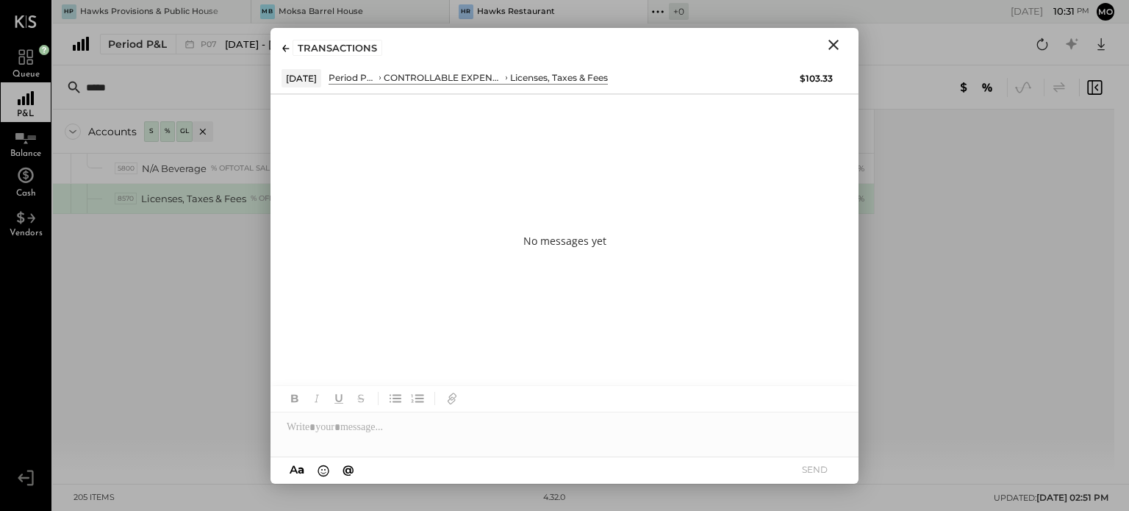
click at [839, 43] on icon "Close" at bounding box center [834, 45] width 18 height 18
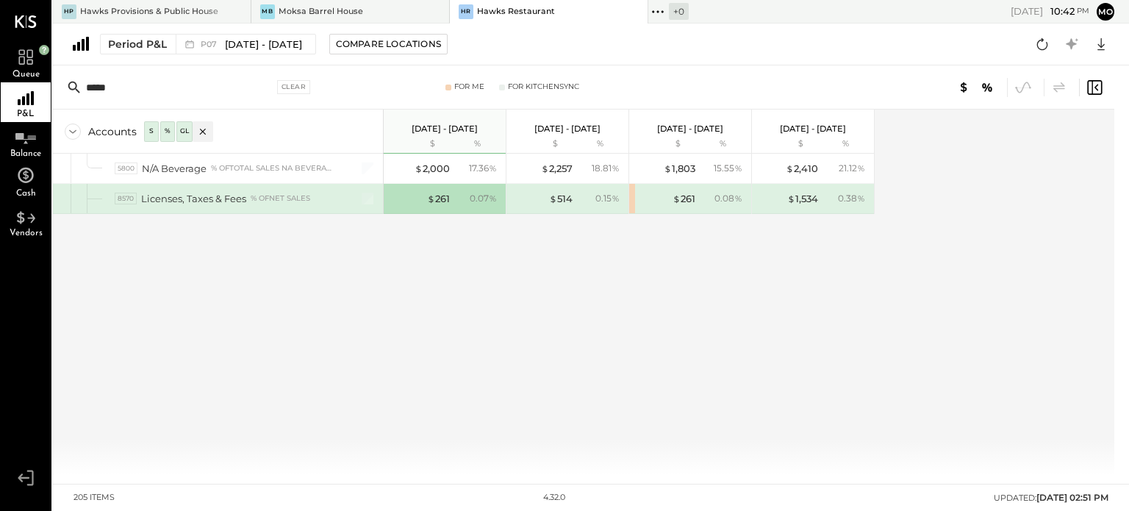
click at [131, 87] on input "*****" at bounding box center [179, 87] width 187 height 26
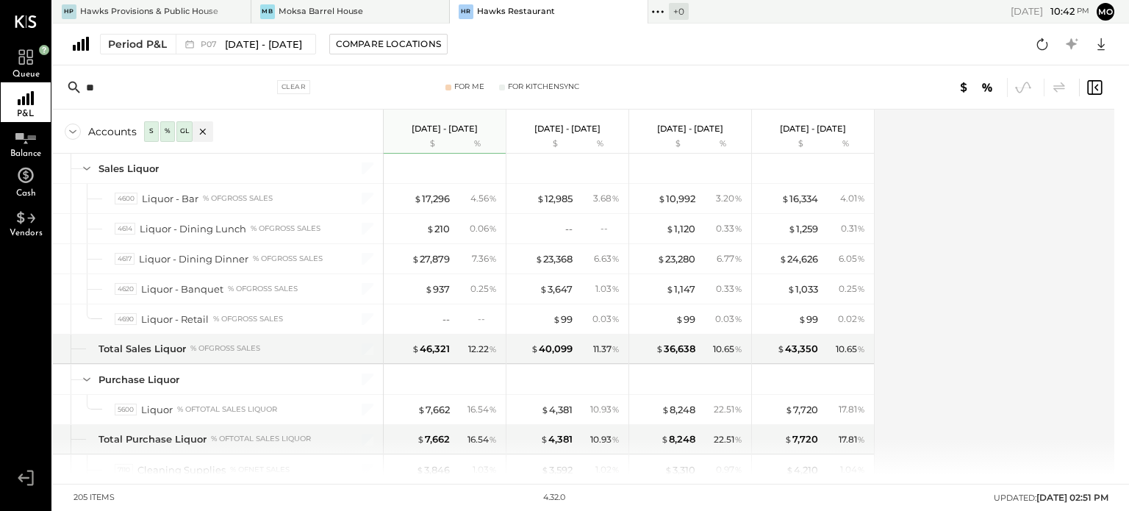
type input "*"
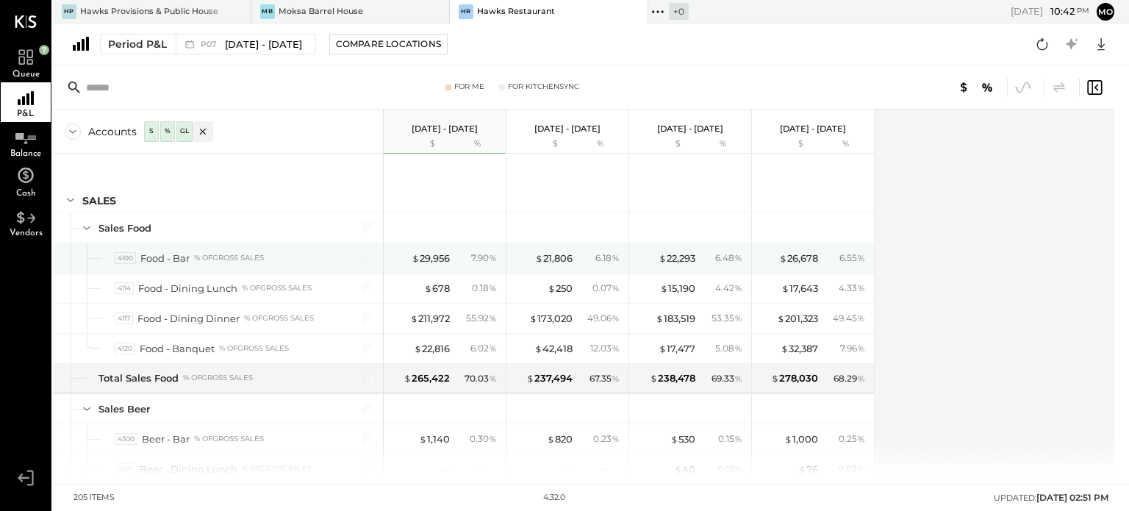
click at [404, 255] on div "$ 29,956" at bounding box center [420, 258] width 59 height 14
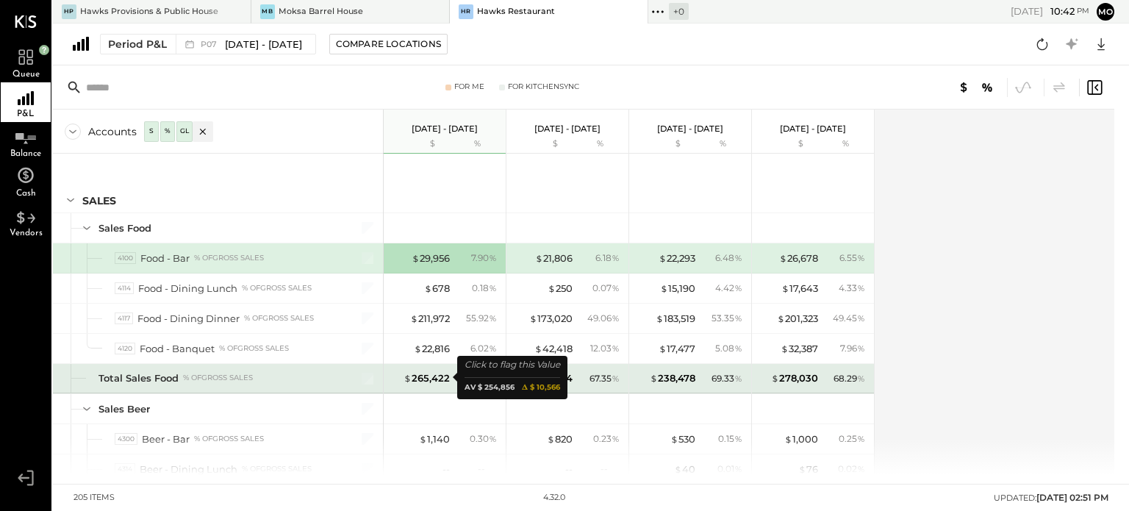
click at [398, 378] on div "$ 265,422" at bounding box center [420, 378] width 59 height 14
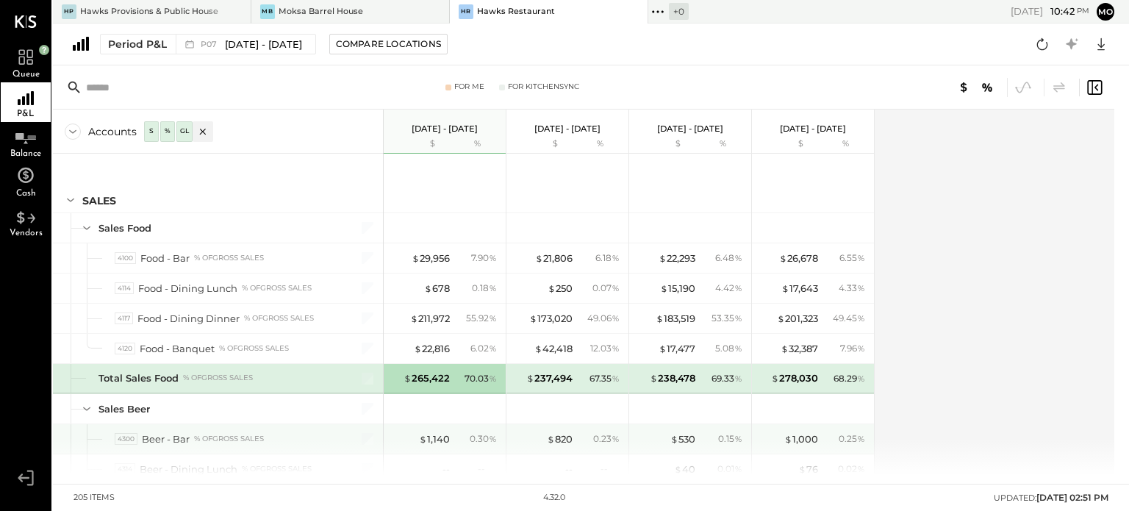
click at [407, 445] on div "$ 1,140 0.30 %" at bounding box center [446, 438] width 110 height 29
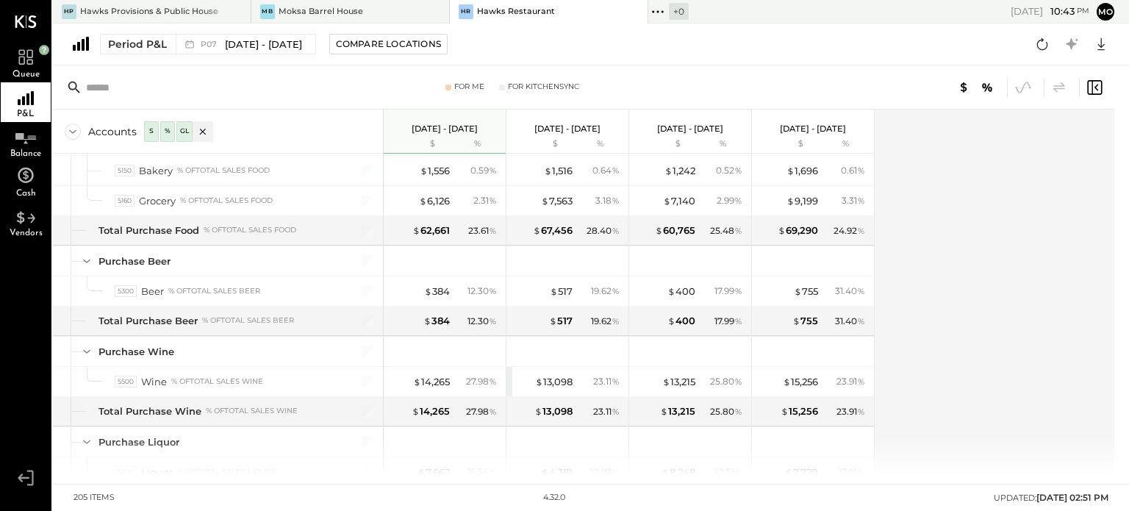
scroll to position [1627, 0]
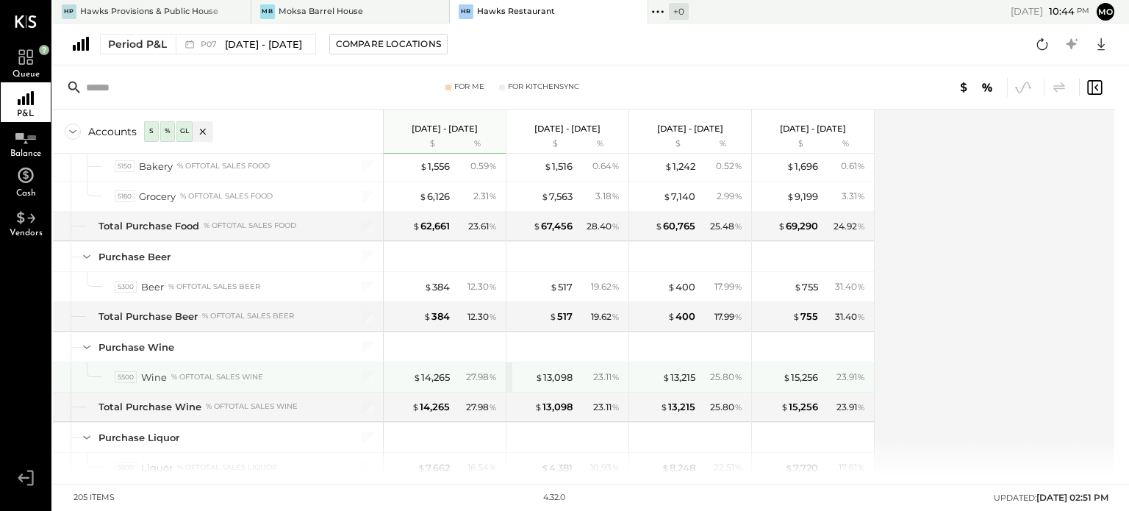
click at [557, 362] on div "$ 13,098 23.11 %" at bounding box center [569, 376] width 110 height 29
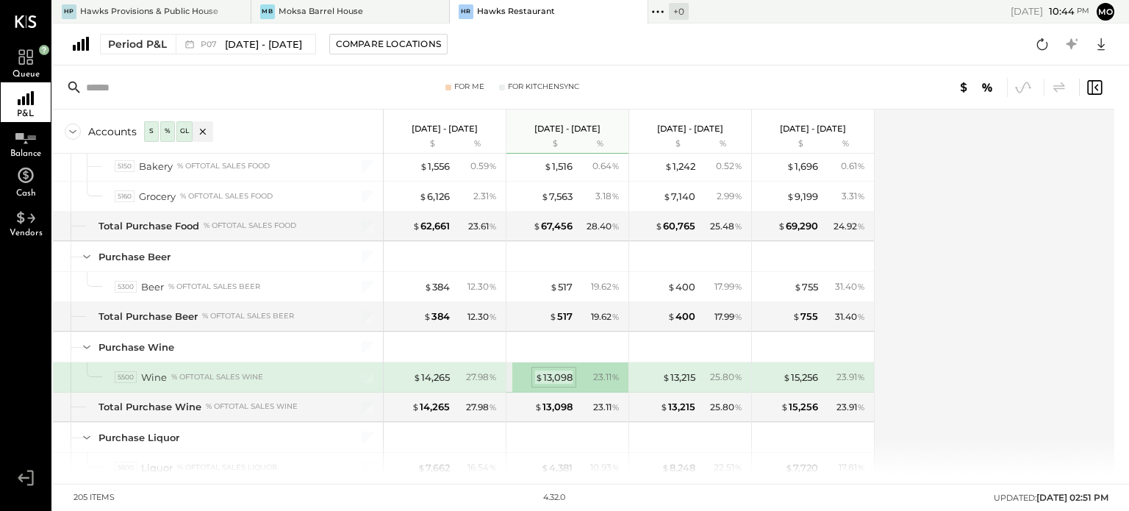
click at [557, 370] on div "$ 13,098" at bounding box center [553, 377] width 37 height 14
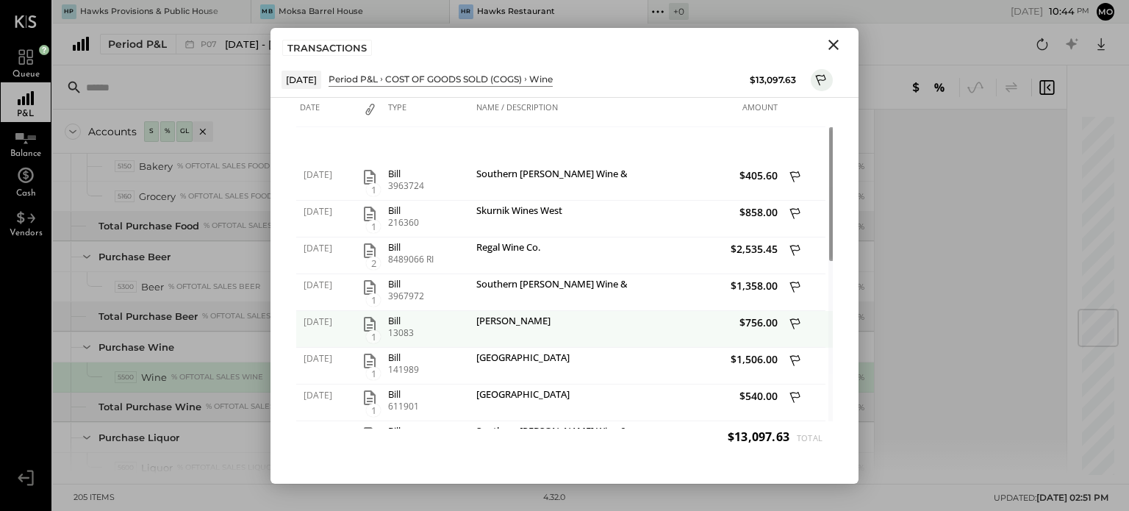
click at [763, 340] on div "$756.00" at bounding box center [704, 329] width 154 height 37
